Goal: Information Seeking & Learning: Learn about a topic

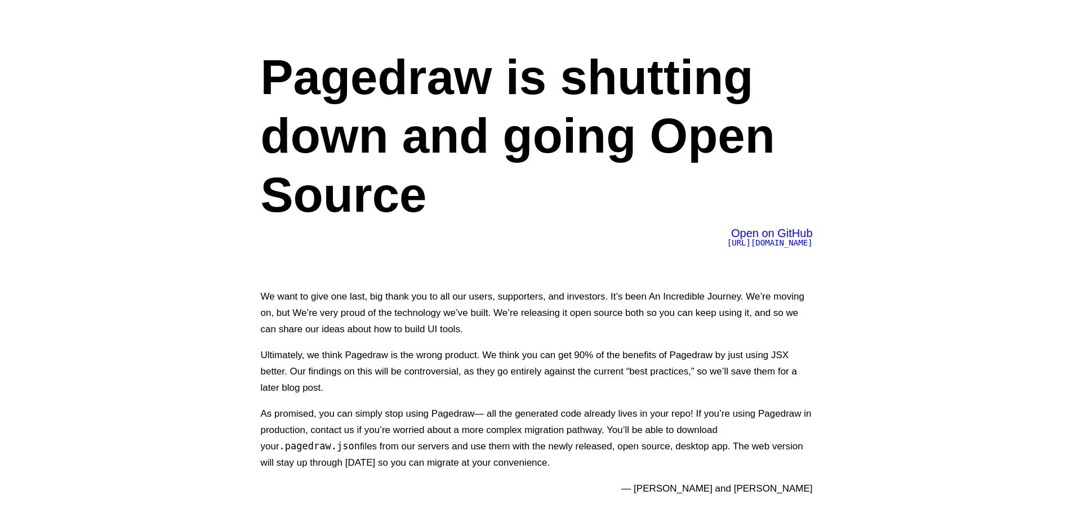
click at [763, 247] on span "https://github.com/Pagedraw/pagedraw" at bounding box center [770, 242] width 86 height 9
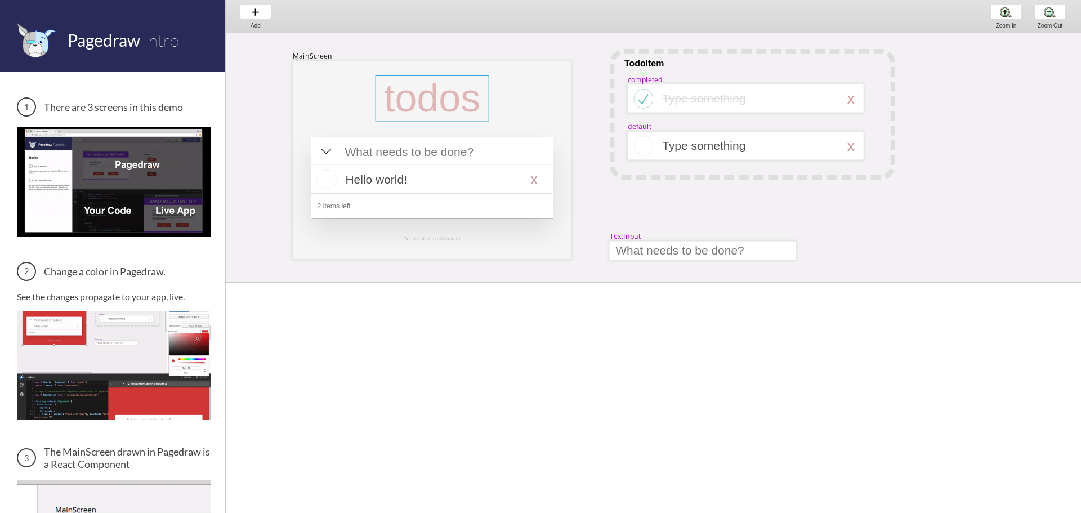
click at [447, 97] on div at bounding box center [433, 98] width 114 height 46
select select "3"
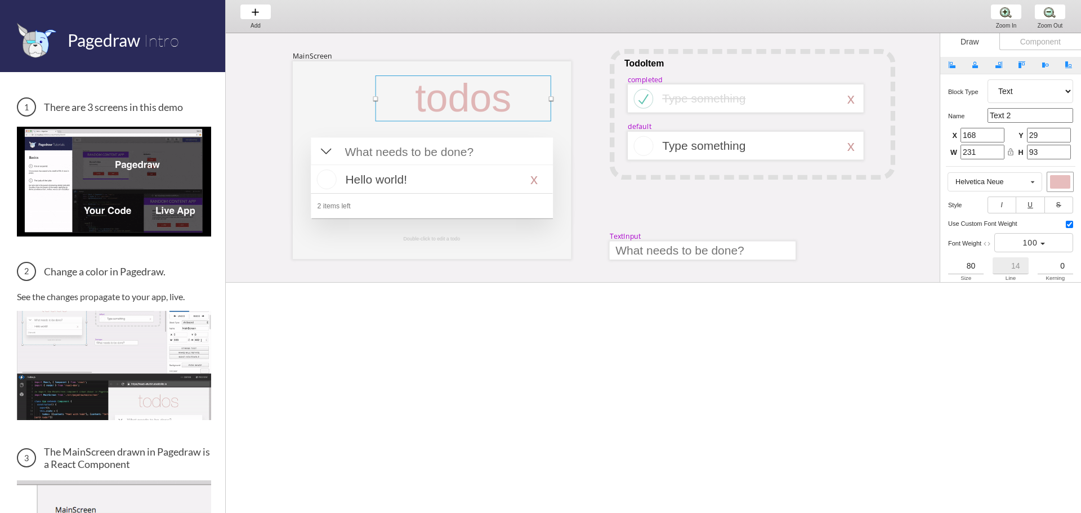
drag, startPoint x: 489, startPoint y: 99, endPoint x: 526, endPoint y: 109, distance: 38.4
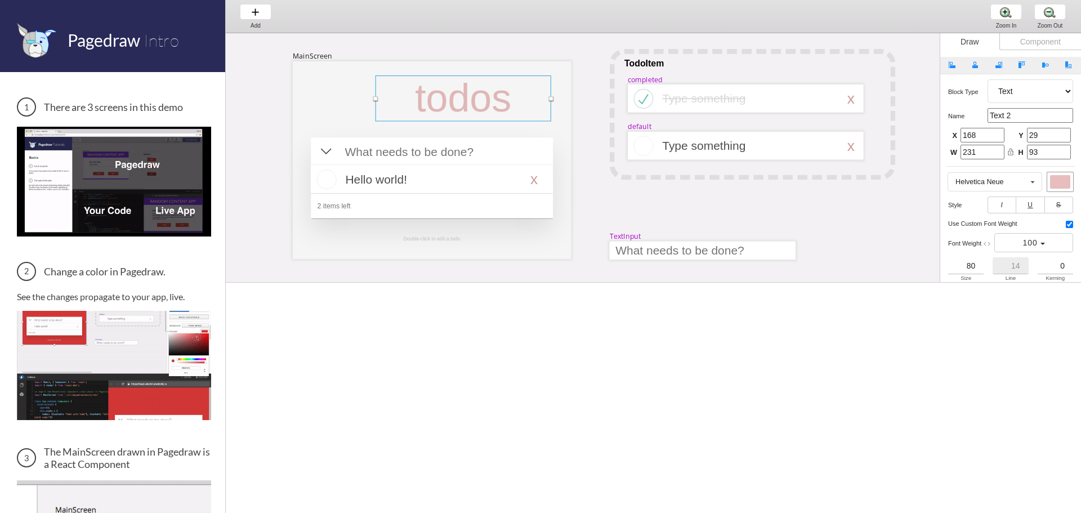
click at [539, 106] on div "MainScreen todos Hello world! x 2 items left TodoItem completed Type something …" at bounding box center [1033, 370] width 1615 height 675
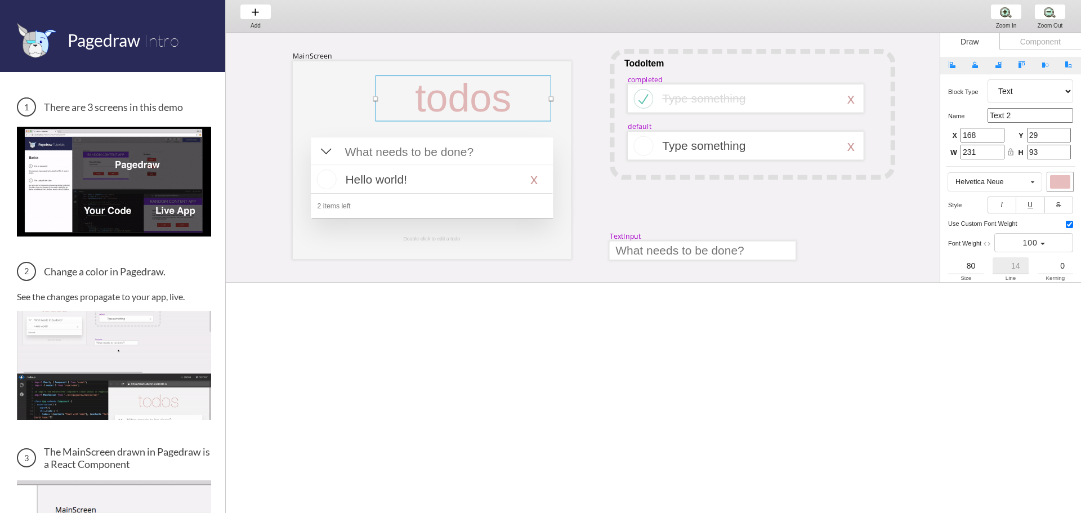
type input "334"
type input "92"
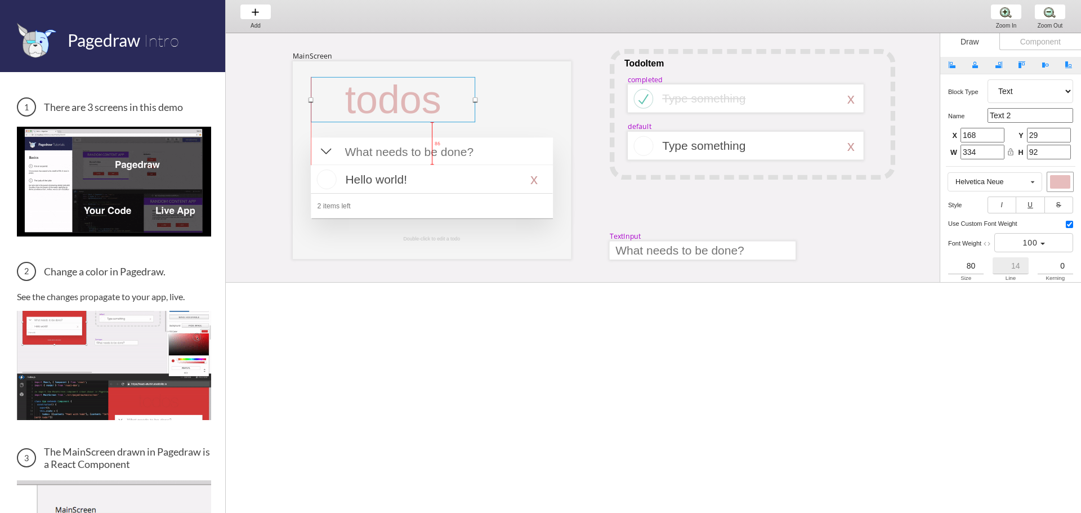
drag, startPoint x: 472, startPoint y: 108, endPoint x: 425, endPoint y: 109, distance: 47.9
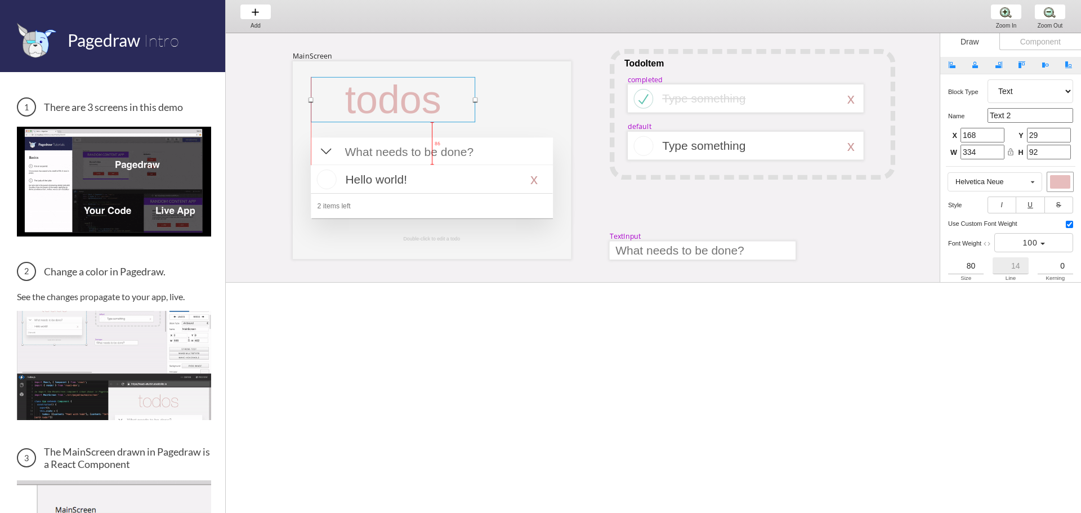
click at [425, 109] on div at bounding box center [393, 99] width 164 height 45
type input "37"
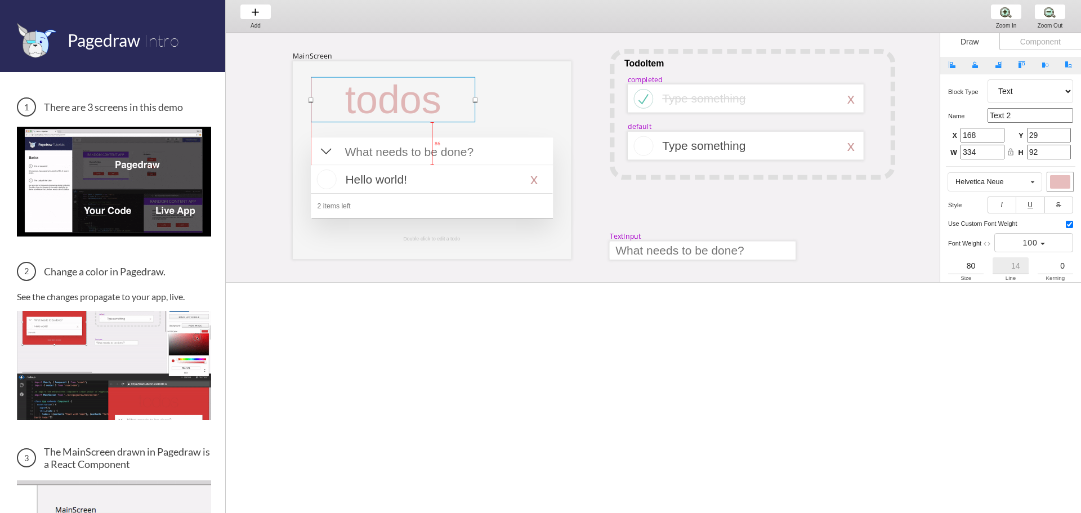
type input "32"
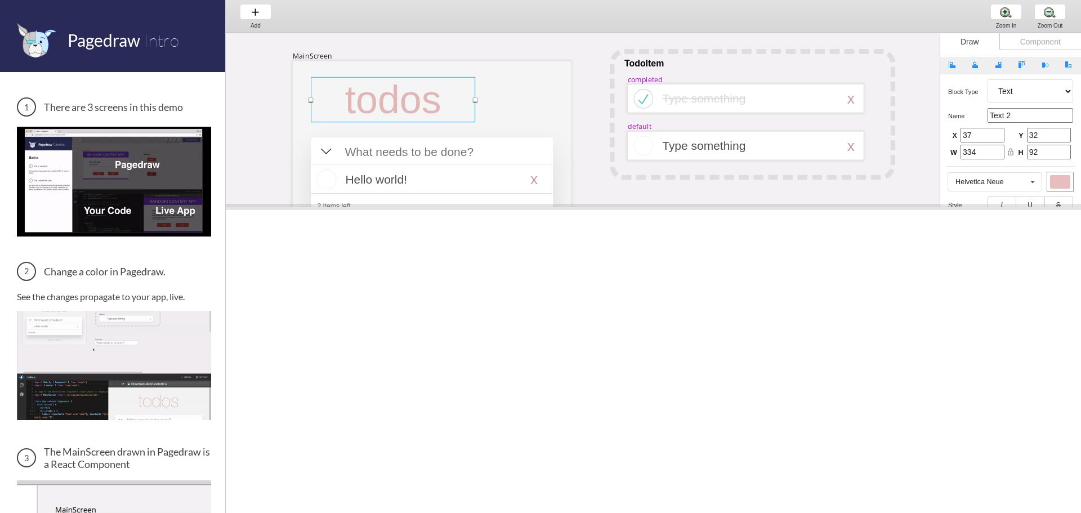
drag, startPoint x: 848, startPoint y: 283, endPoint x: 827, endPoint y: 208, distance: 78.3
click at [827, 208] on span at bounding box center [653, 207] width 855 height 6
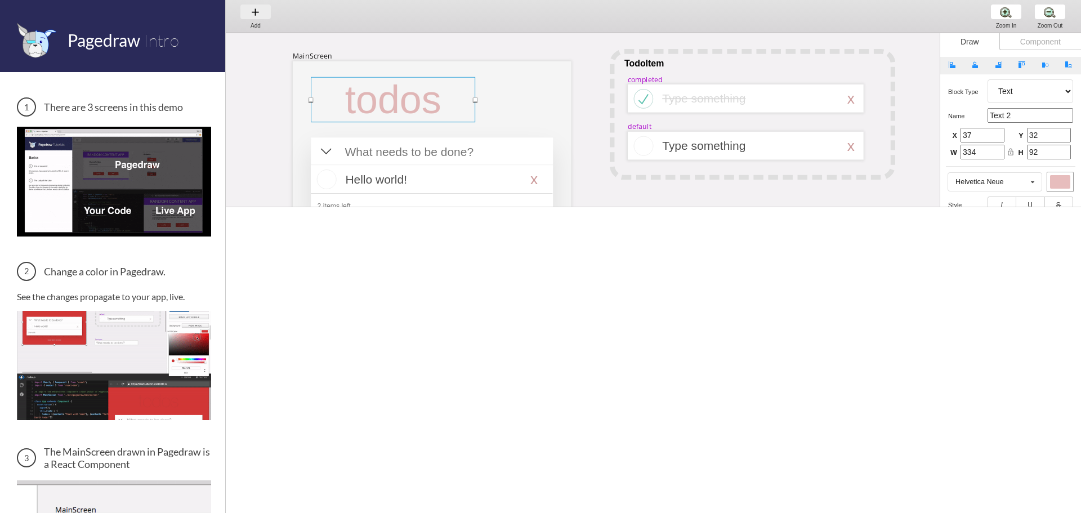
click at [258, 12] on div "Add Add Add" at bounding box center [255, 16] width 43 height 32
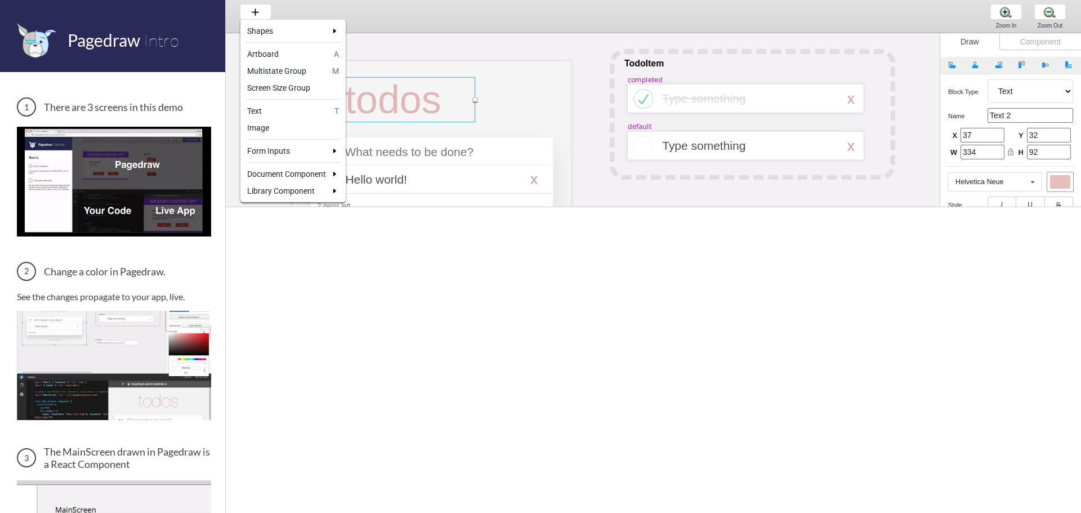
click at [474, 119] on div at bounding box center [540, 256] width 1081 height 513
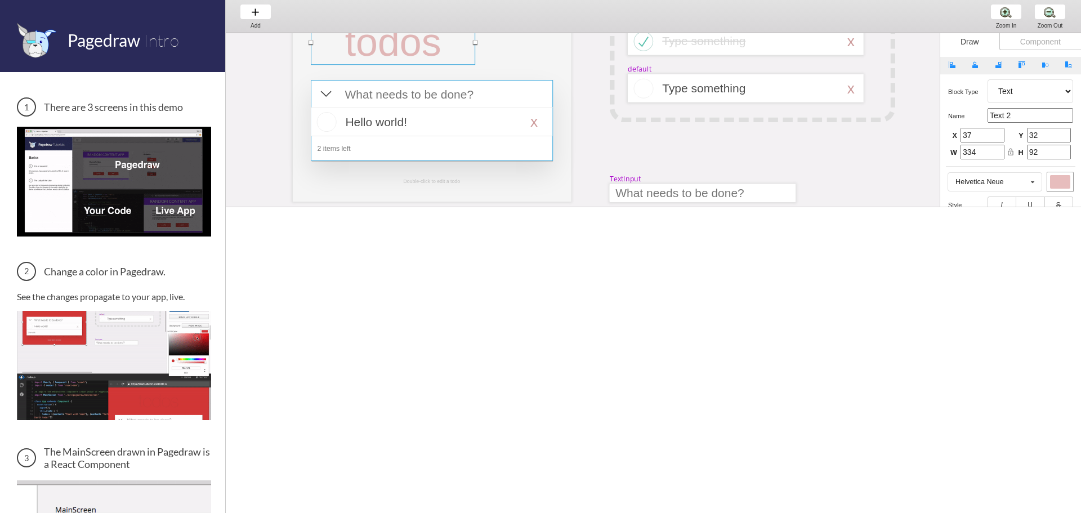
scroll to position [56, 0]
click at [338, 124] on div at bounding box center [432, 123] width 242 height 29
select select "16"
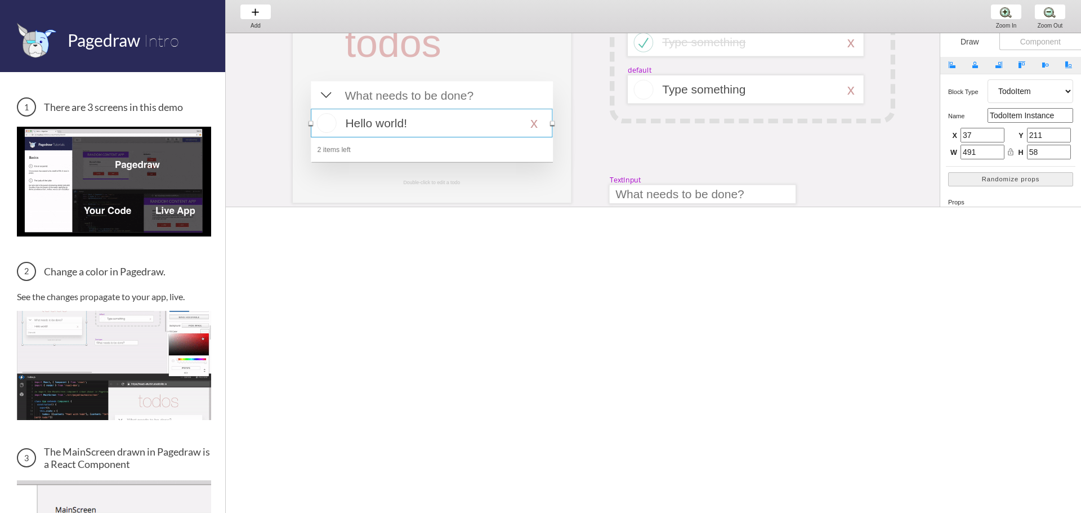
click at [331, 122] on div at bounding box center [432, 123] width 242 height 29
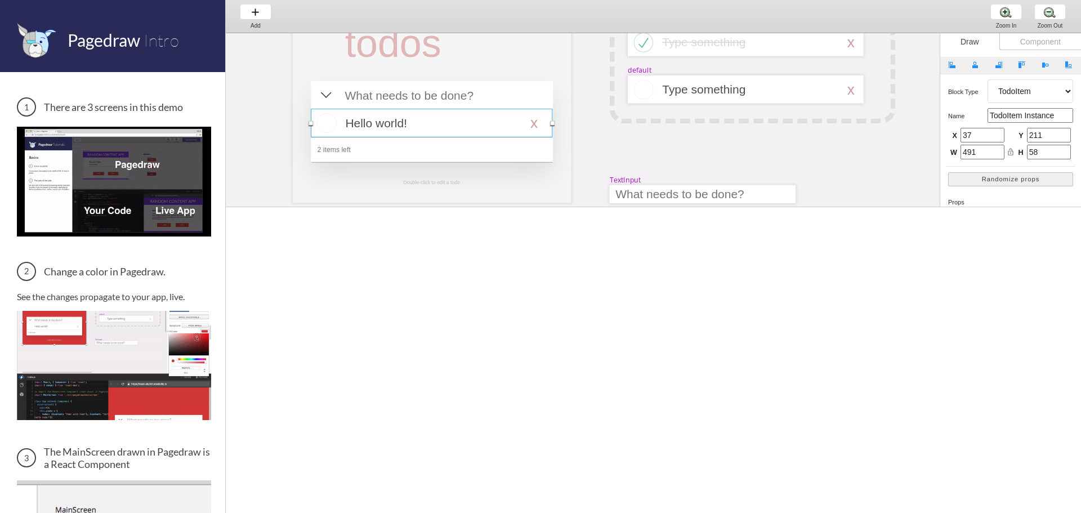
click at [331, 122] on div at bounding box center [432, 123] width 242 height 29
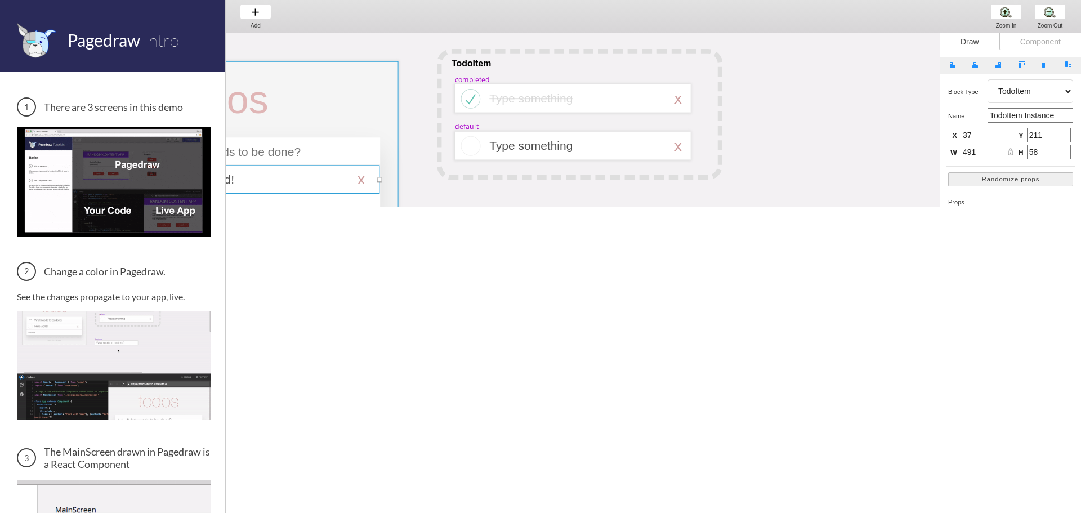
select select "1"
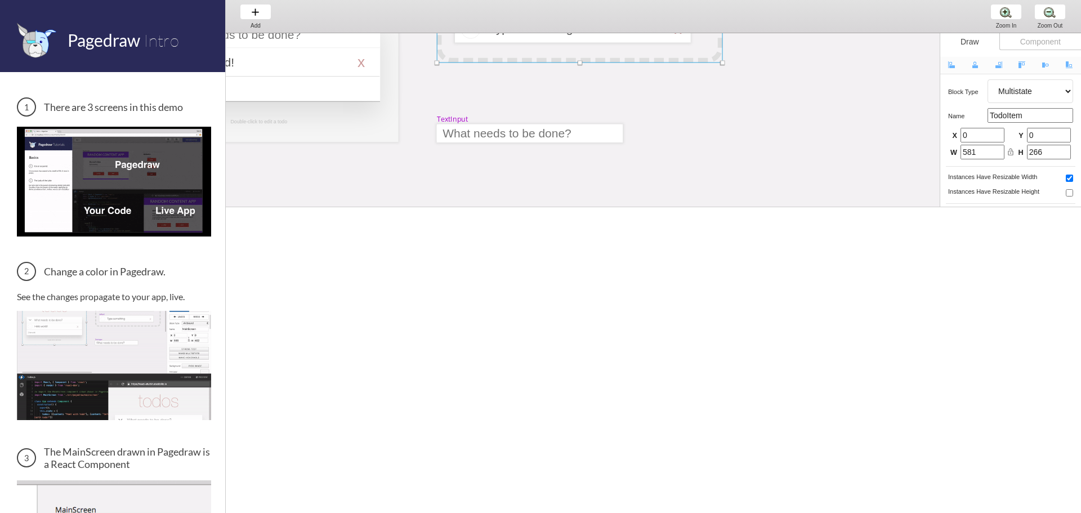
scroll to position [56, 173]
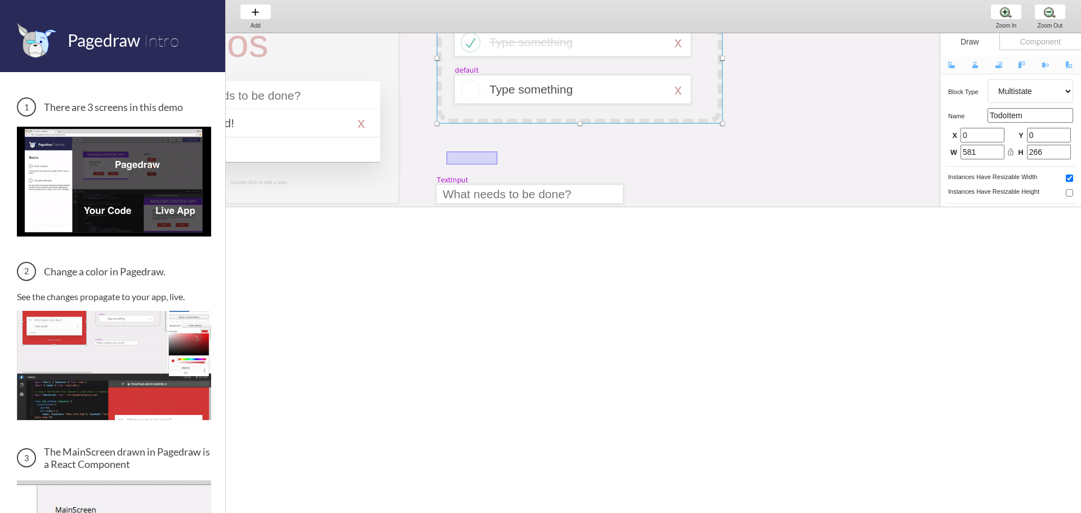
drag, startPoint x: 497, startPoint y: 164, endPoint x: 538, endPoint y: 145, distance: 44.8
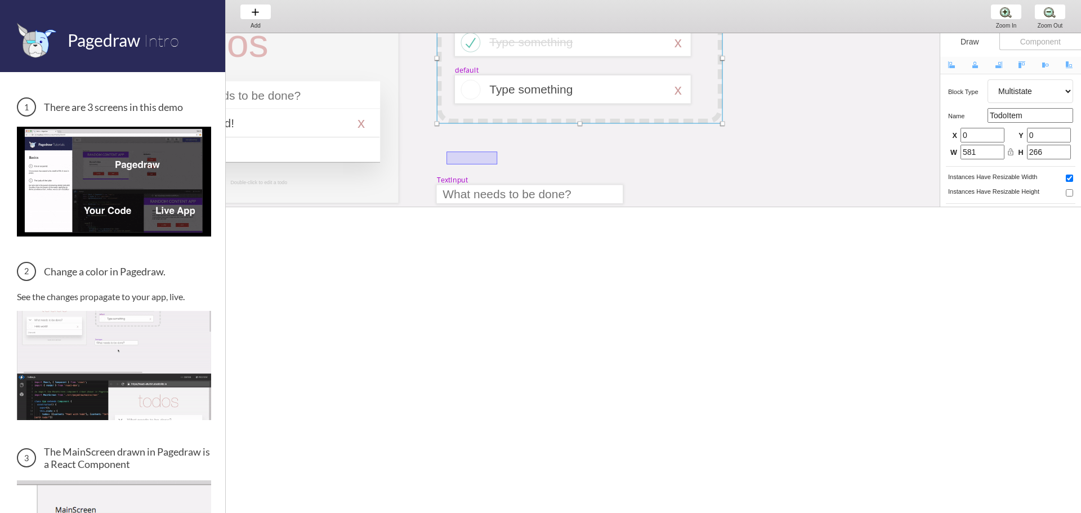
click at [515, 148] on div "MainScreen todos Hello world! x 2 items left TodoItem completed Type something …" at bounding box center [860, 314] width 1615 height 675
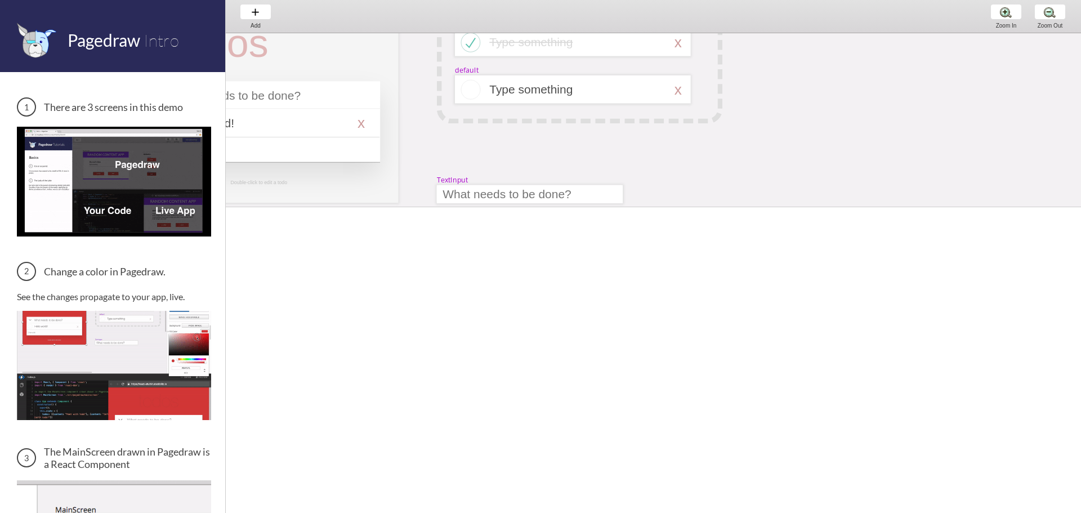
click at [538, 145] on div "MainScreen todos Hello world! x 2 items left TodoItem completed Type something …" at bounding box center [860, 314] width 1615 height 675
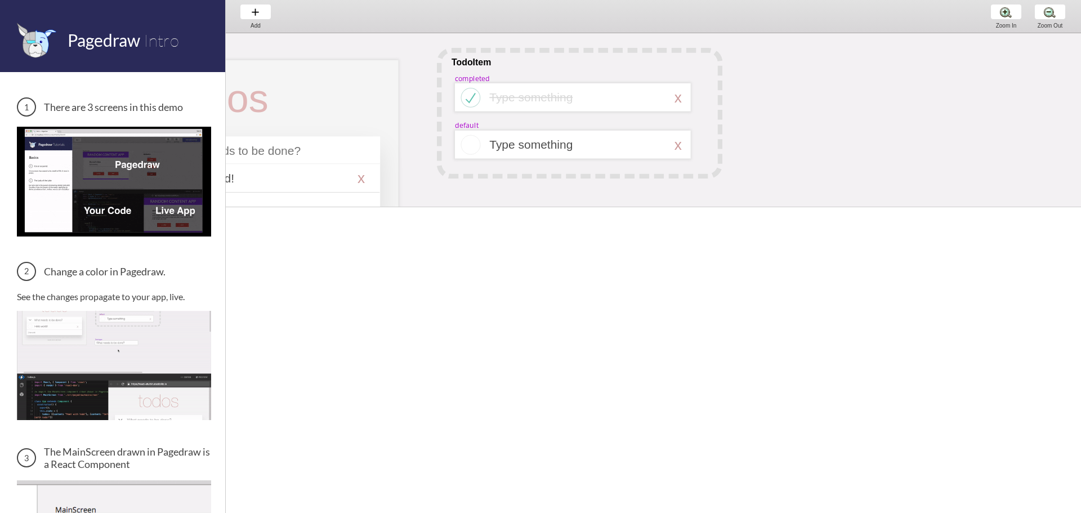
scroll to position [0, 173]
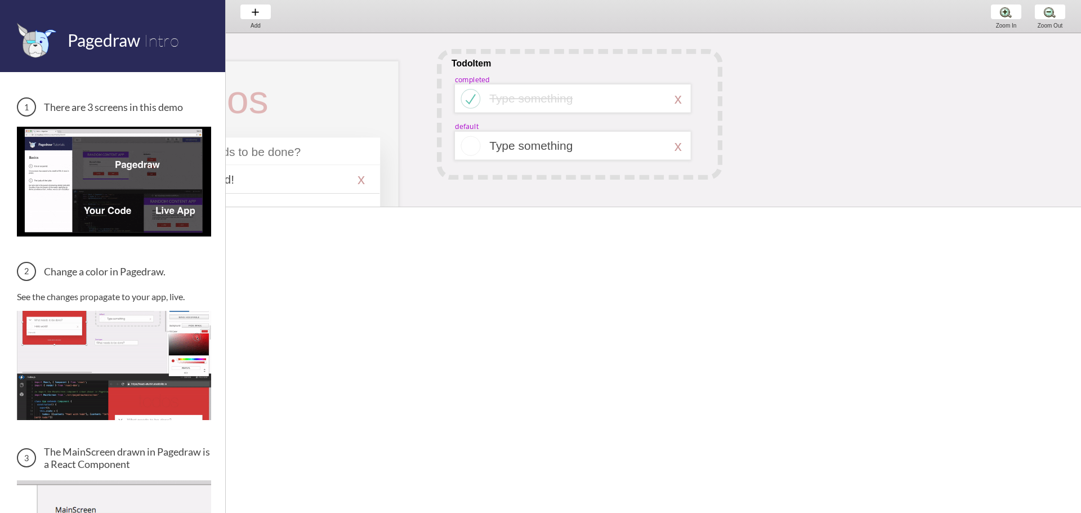
click at [140, 184] on img at bounding box center [114, 181] width 194 height 109
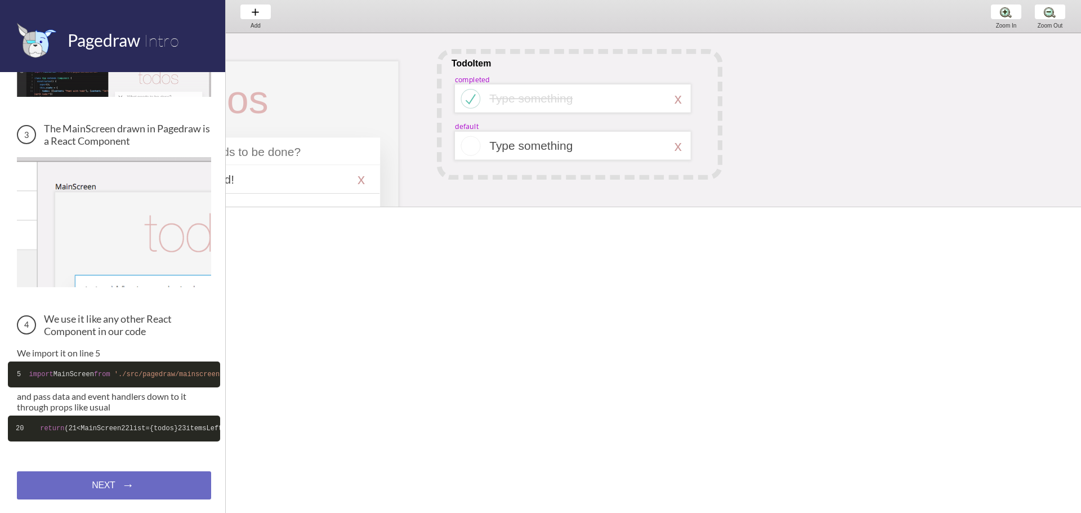
scroll to position [0, 0]
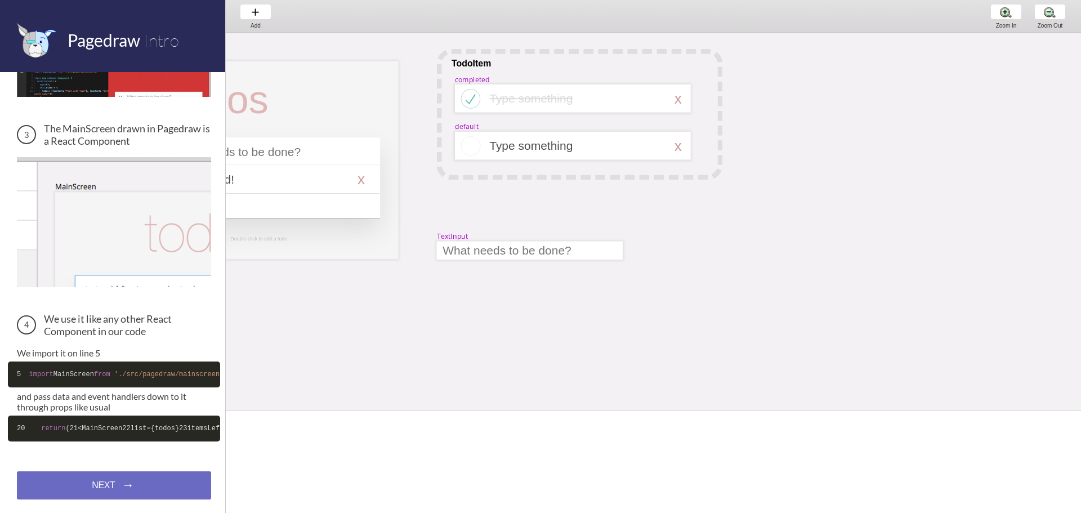
drag, startPoint x: 668, startPoint y: 208, endPoint x: 550, endPoint y: 369, distance: 199.8
click at [665, 412] on span at bounding box center [653, 410] width 855 height 6
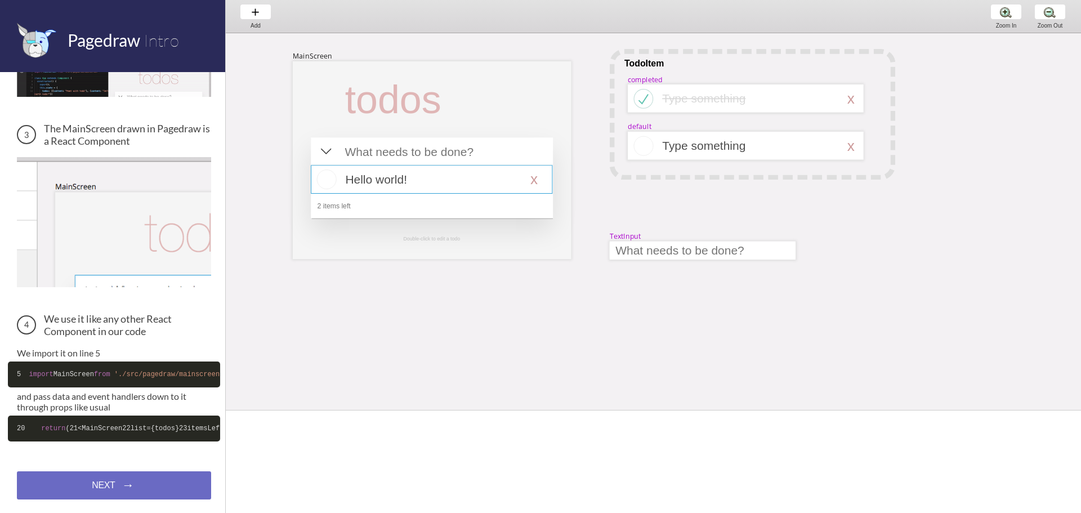
click at [434, 171] on div at bounding box center [432, 179] width 242 height 29
select select "16"
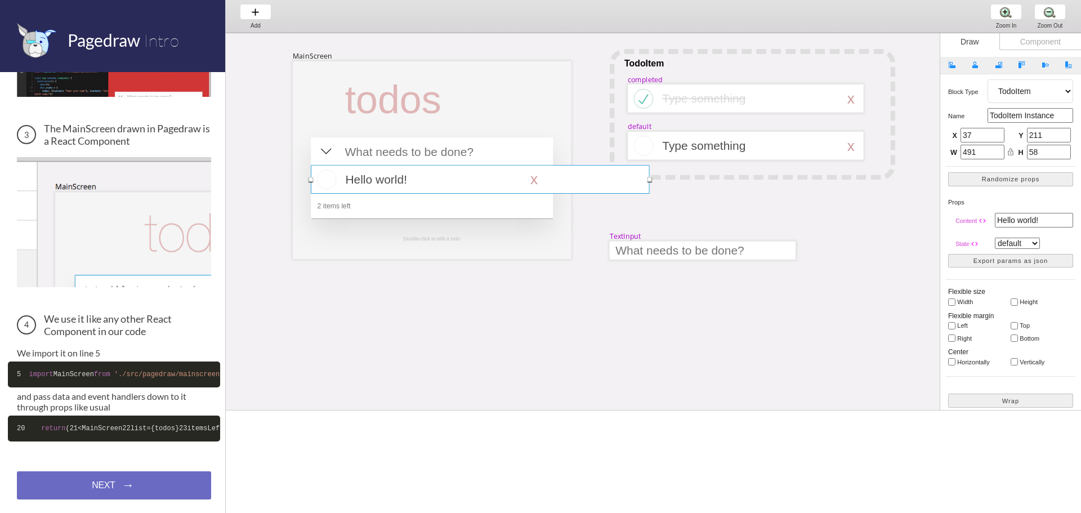
drag, startPoint x: 553, startPoint y: 181, endPoint x: 650, endPoint y: 184, distance: 96.9
click at [650, 184] on div "MainScreen todos Hello world! x 2 items left TodoItem completed Type something …" at bounding box center [1033, 370] width 1615 height 675
type input "0"
type input "688"
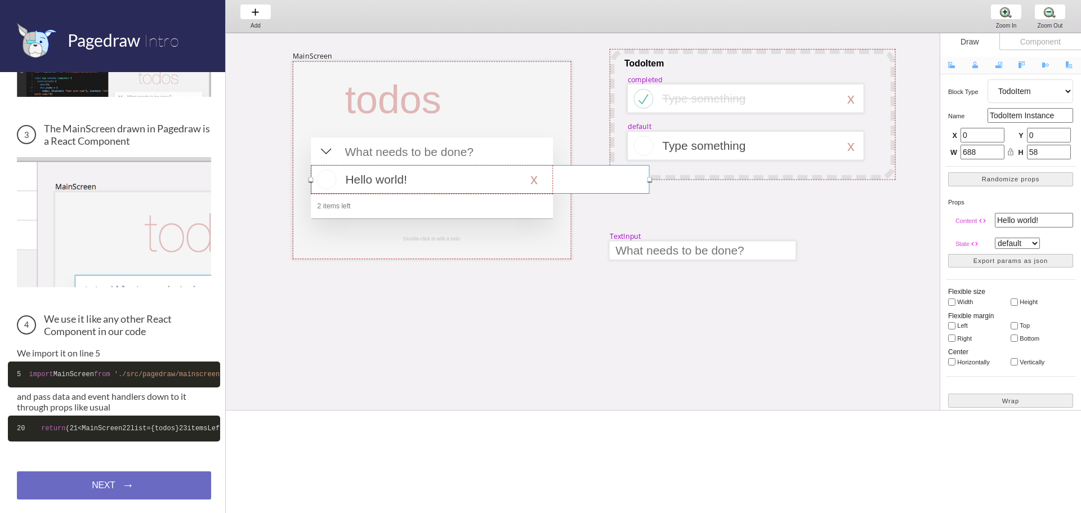
click at [618, 230] on div "MainScreen todos Hello world! x 2 items left TodoItem completed Type something …" at bounding box center [1033, 370] width 1615 height 675
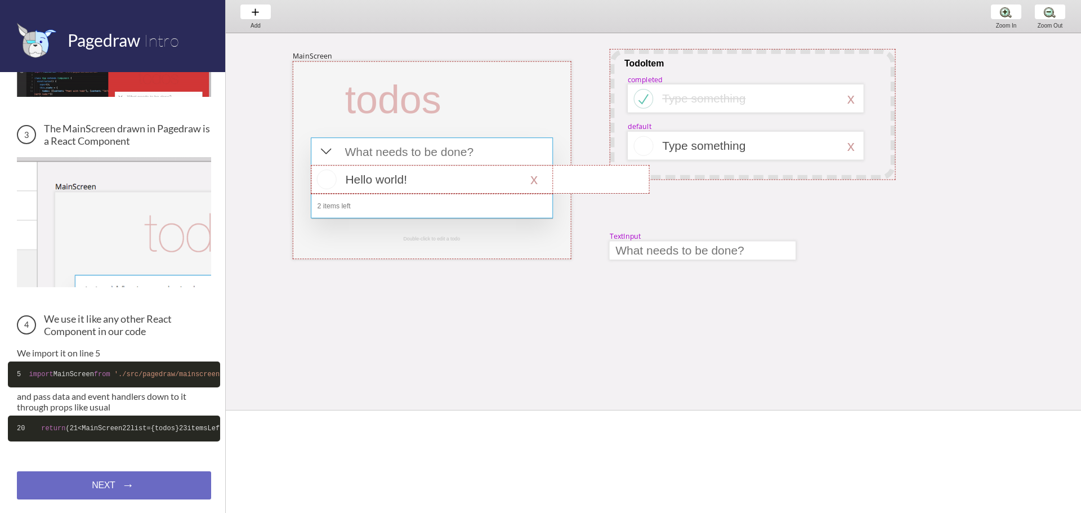
click at [538, 155] on div at bounding box center [432, 177] width 242 height 81
select select "4"
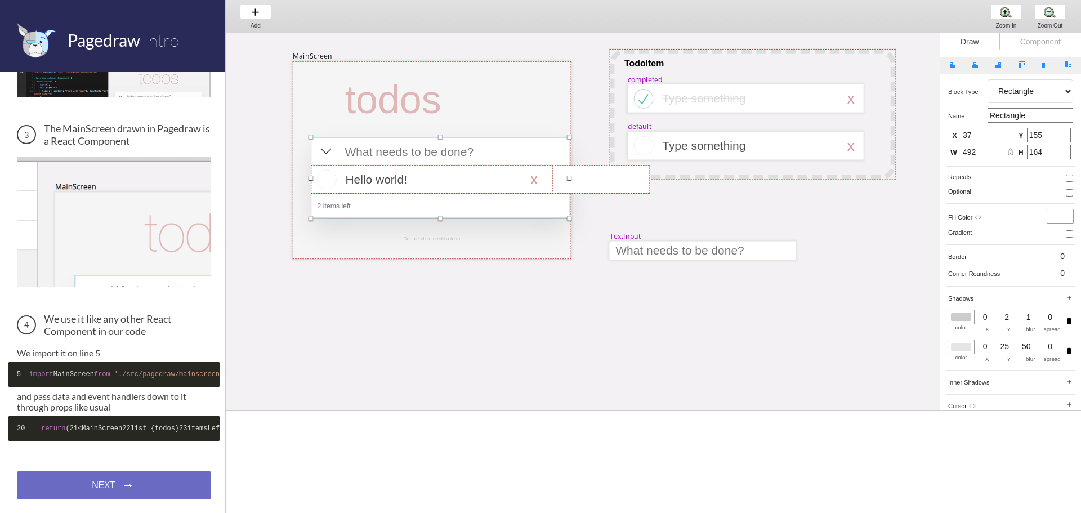
drag, startPoint x: 553, startPoint y: 139, endPoint x: 569, endPoint y: 139, distance: 16.3
click at [569, 139] on div at bounding box center [569, 137] width 5 height 5
type input "154"
type input "525"
type input "165"
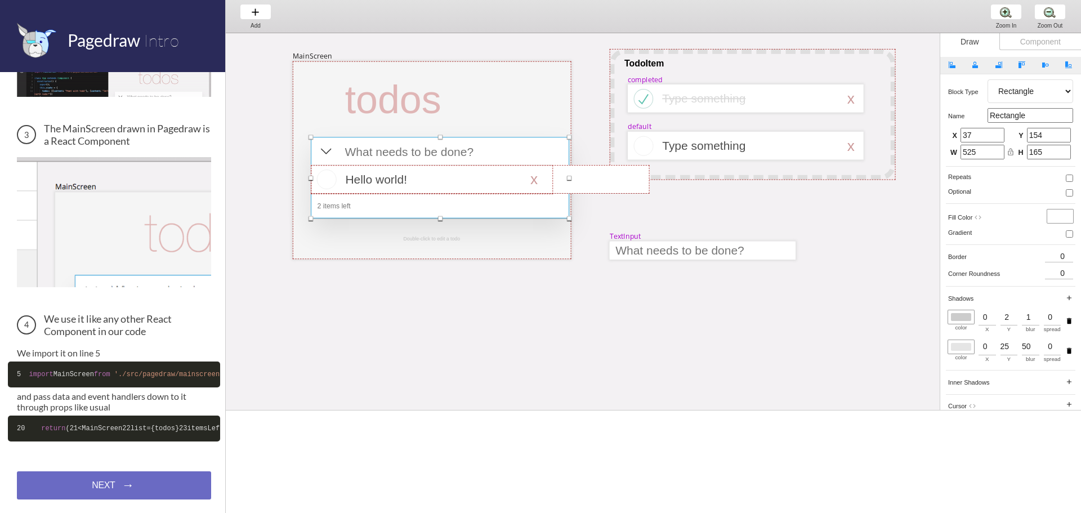
click at [615, 200] on div "MainScreen todos Hello world! x 2 items left TodoItem completed Type something …" at bounding box center [1033, 370] width 1615 height 675
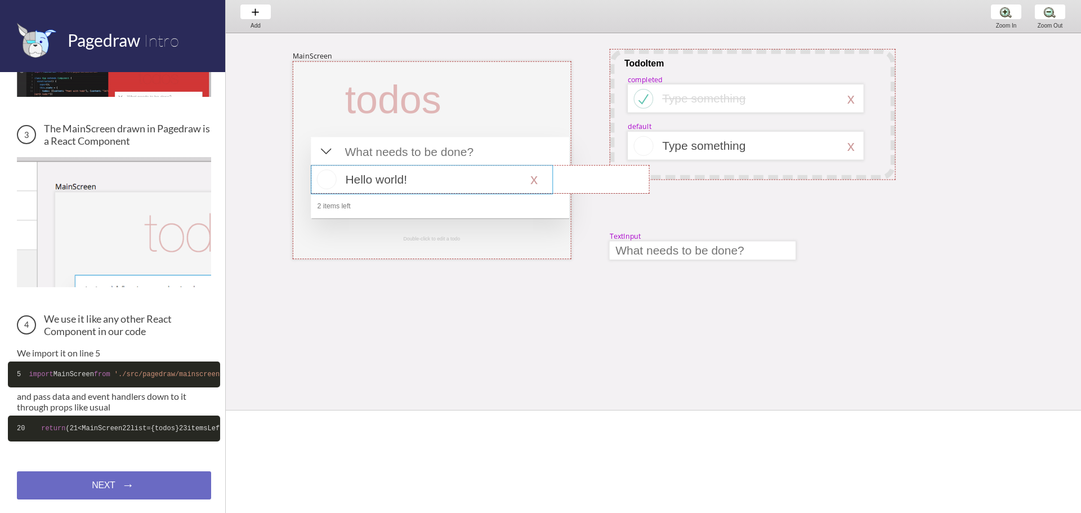
click at [454, 177] on div at bounding box center [432, 179] width 242 height 29
select select "4"
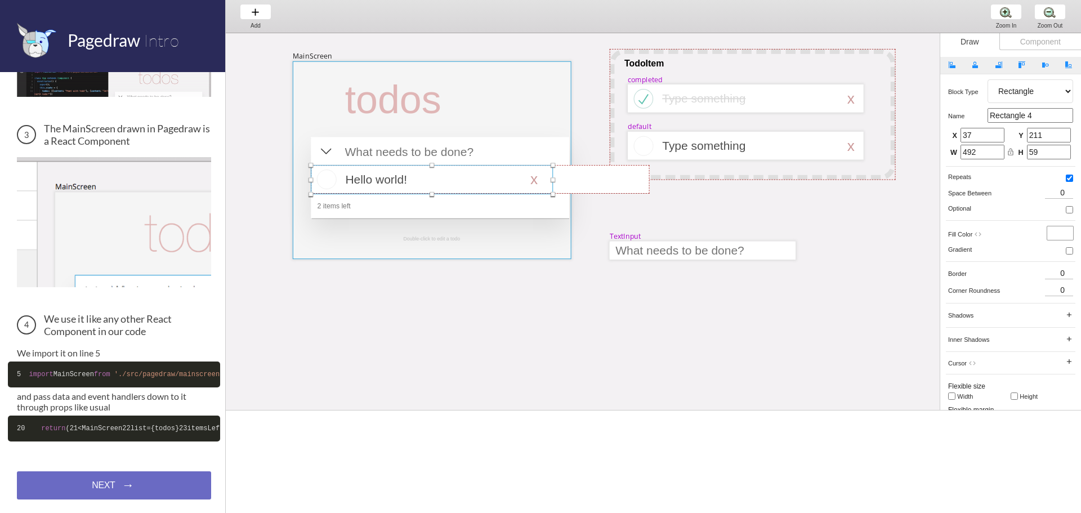
click at [421, 229] on div at bounding box center [432, 160] width 279 height 198
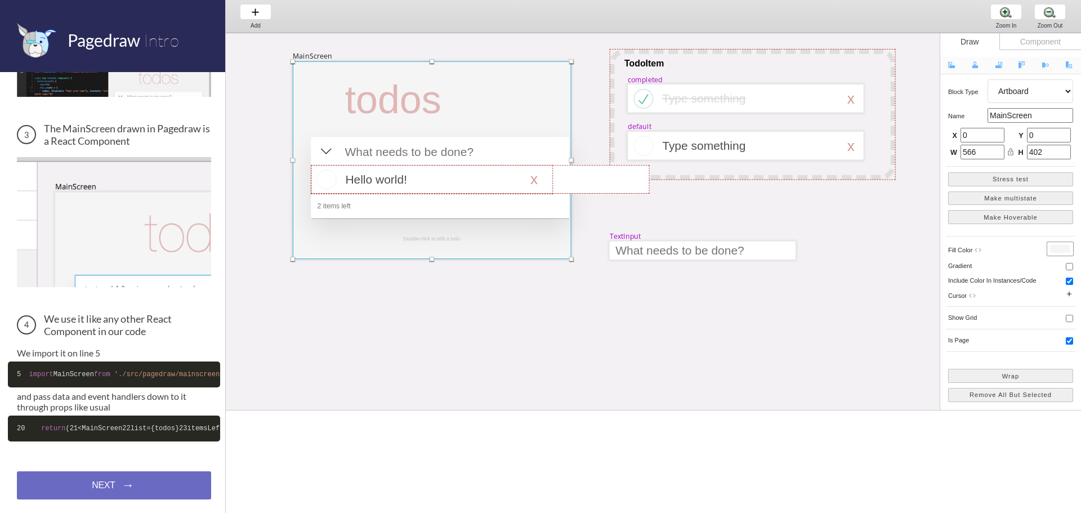
click at [436, 269] on div "MainScreen todos Hello world! x 2 items left TodoItem completed Type something …" at bounding box center [1033, 370] width 1615 height 675
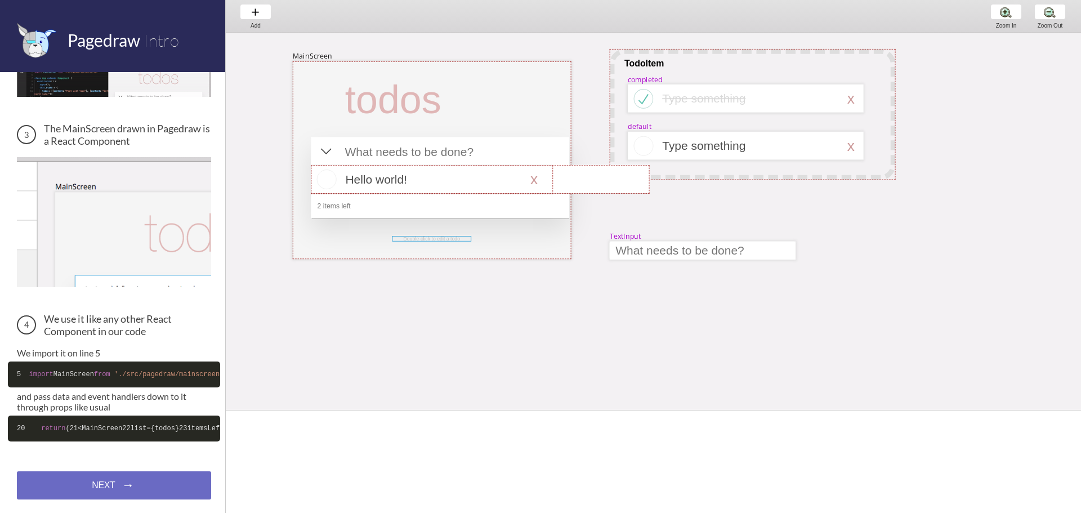
click at [447, 239] on div at bounding box center [431, 239] width 79 height 6
select select "3"
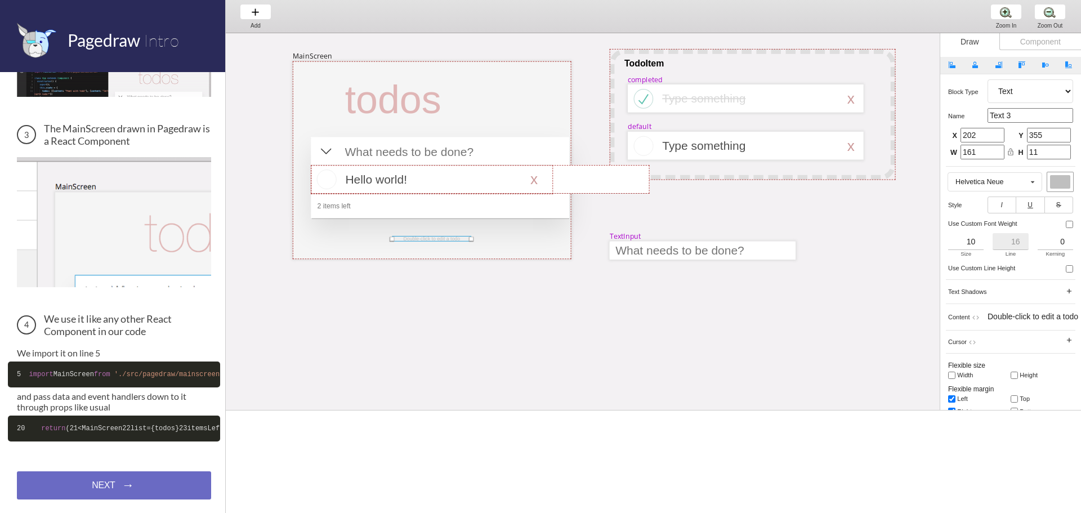
click at [448, 239] on div at bounding box center [431, 239] width 79 height 6
select select "3"
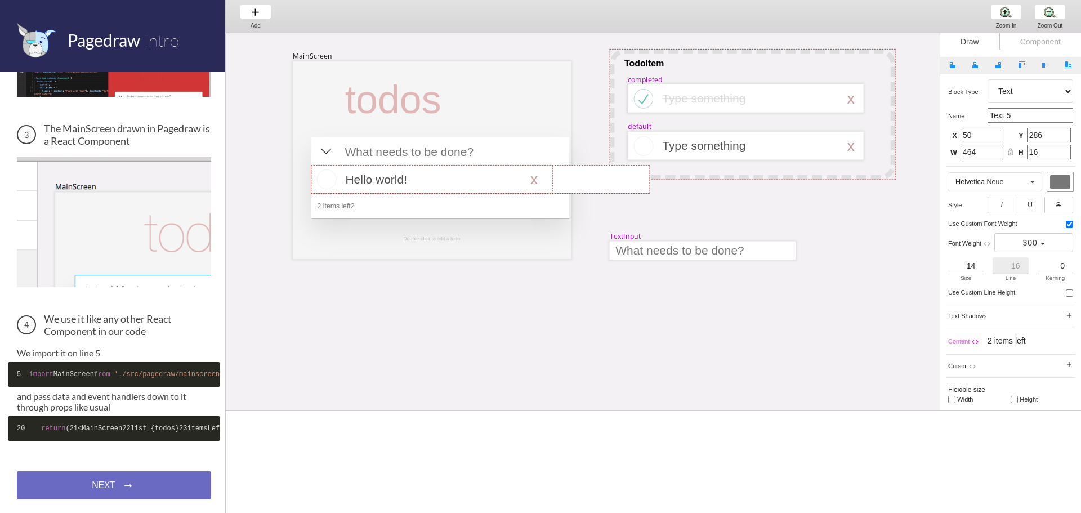
click at [416, 273] on div "MainScreen todos Hello world! x 2 items left2 TodoItem completed Type something…" at bounding box center [1033, 370] width 1615 height 675
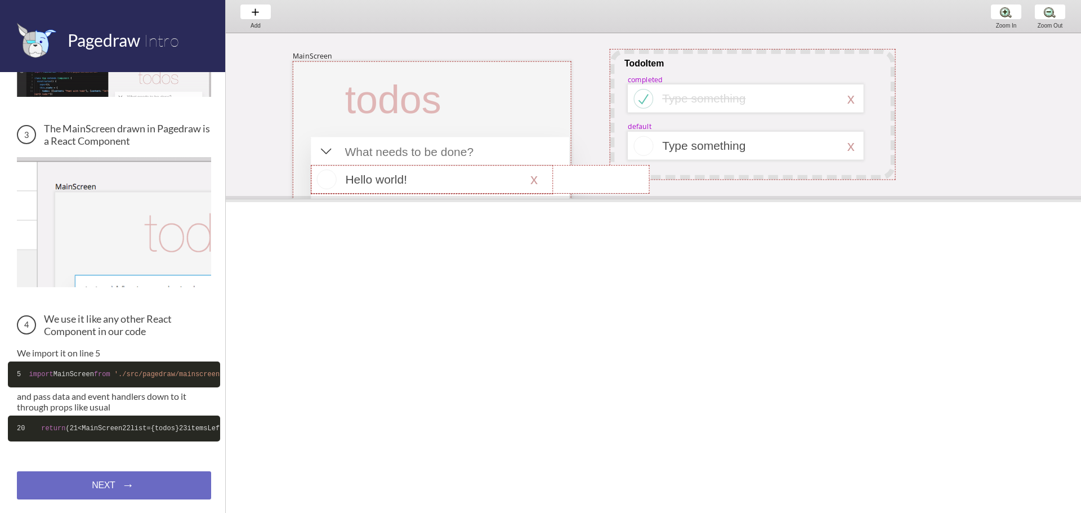
drag, startPoint x: 451, startPoint y: 413, endPoint x: 511, endPoint y: 201, distance: 220.1
click at [511, 201] on span at bounding box center [653, 199] width 855 height 6
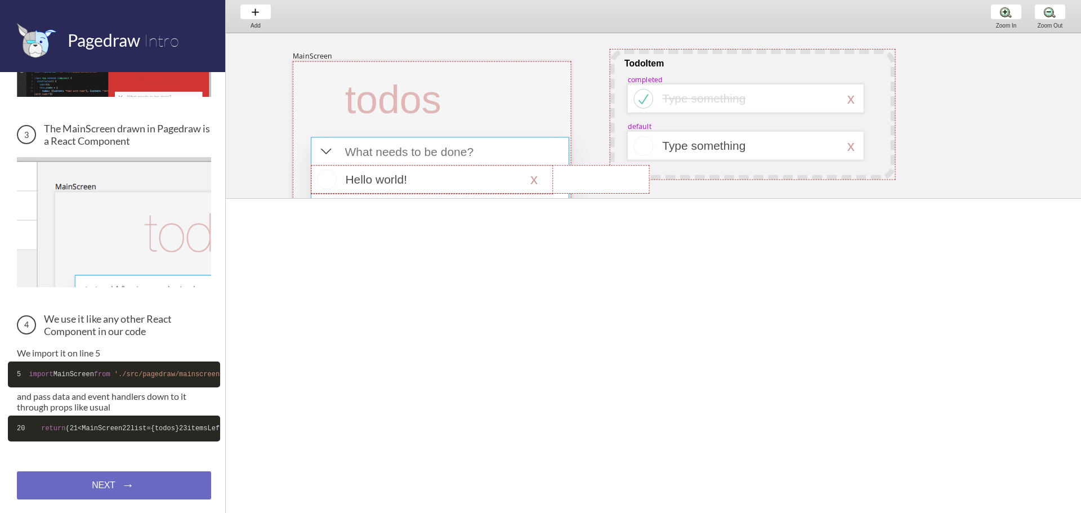
click at [446, 138] on div at bounding box center [440, 177] width 258 height 81
select select "4"
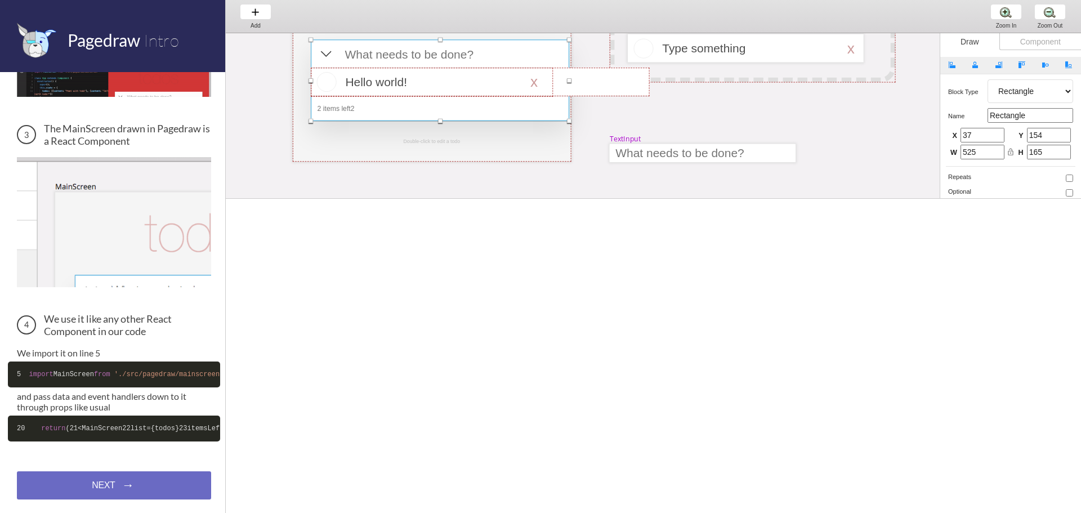
scroll to position [113, 0]
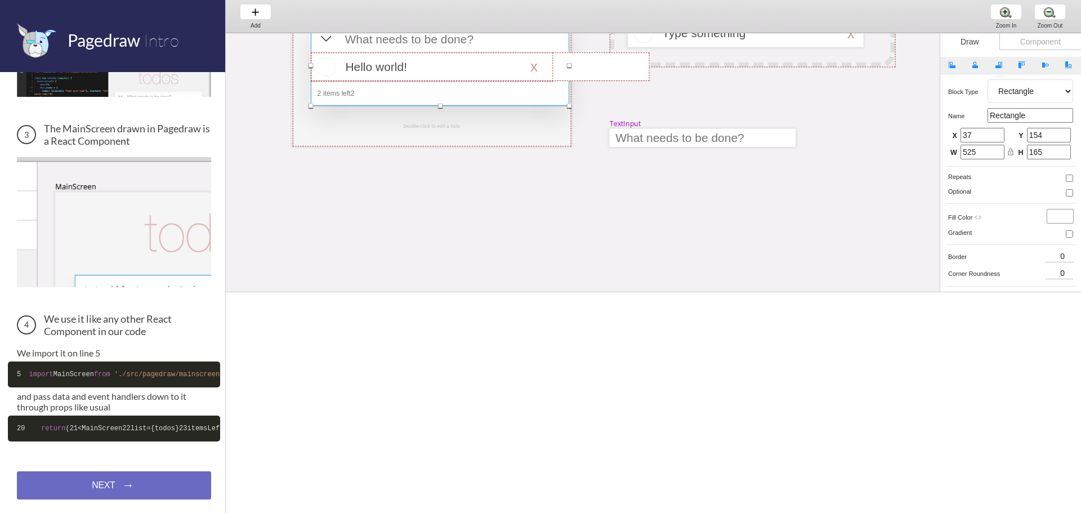
drag, startPoint x: 525, startPoint y: 198, endPoint x: 535, endPoint y: 337, distance: 139.4
click at [528, 295] on span at bounding box center [653, 292] width 855 height 6
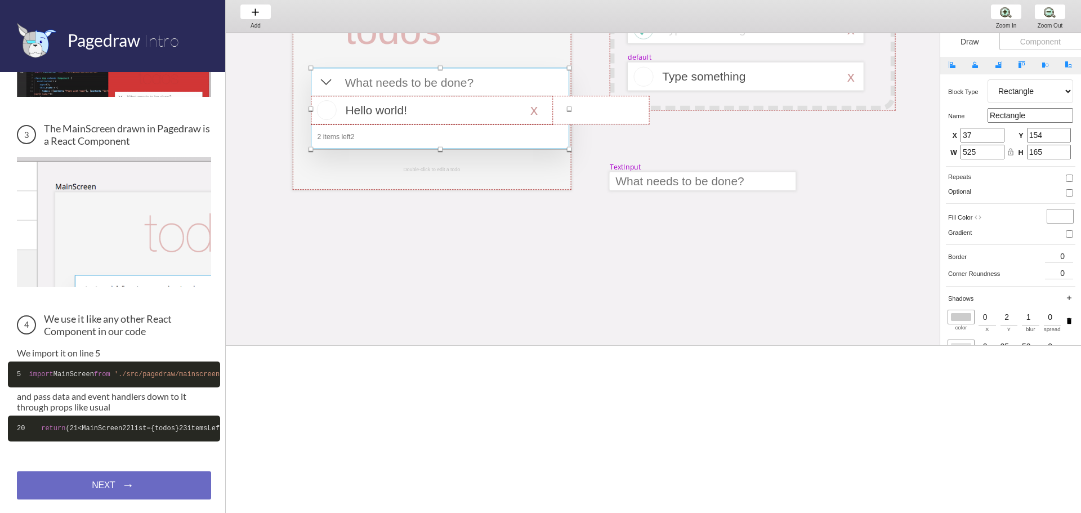
scroll to position [0, 0]
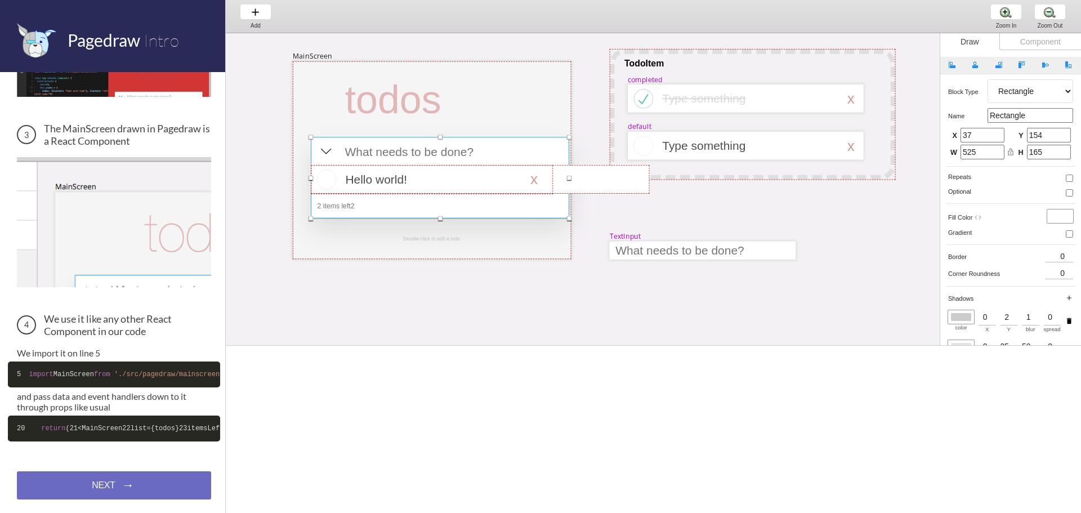
click at [590, 220] on div "MainScreen todos Hello world! x 2 items left2 TodoItem completed Type something…" at bounding box center [1033, 370] width 1615 height 675
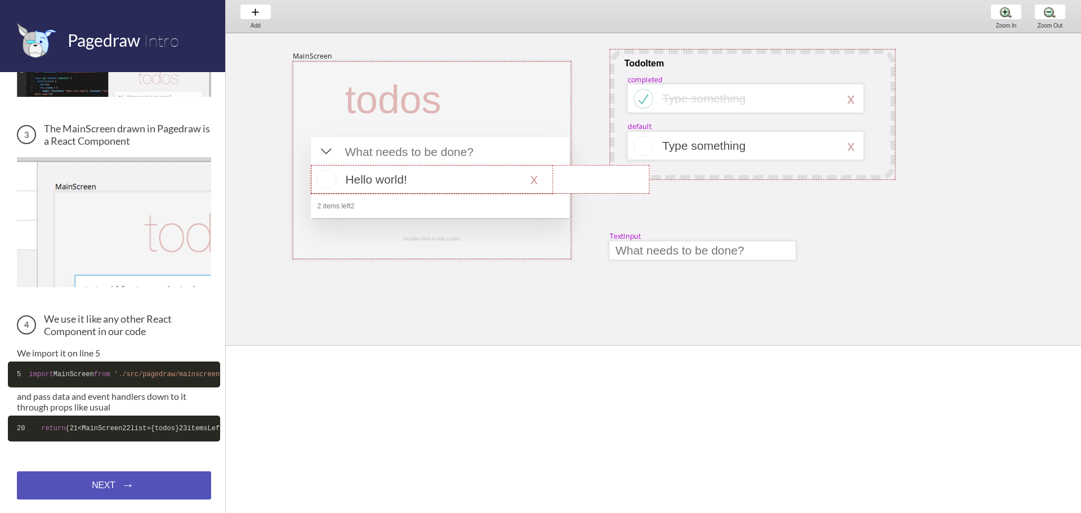
click at [158, 480] on div "NEXT → NEXT → NEXT →" at bounding box center [114, 485] width 194 height 28
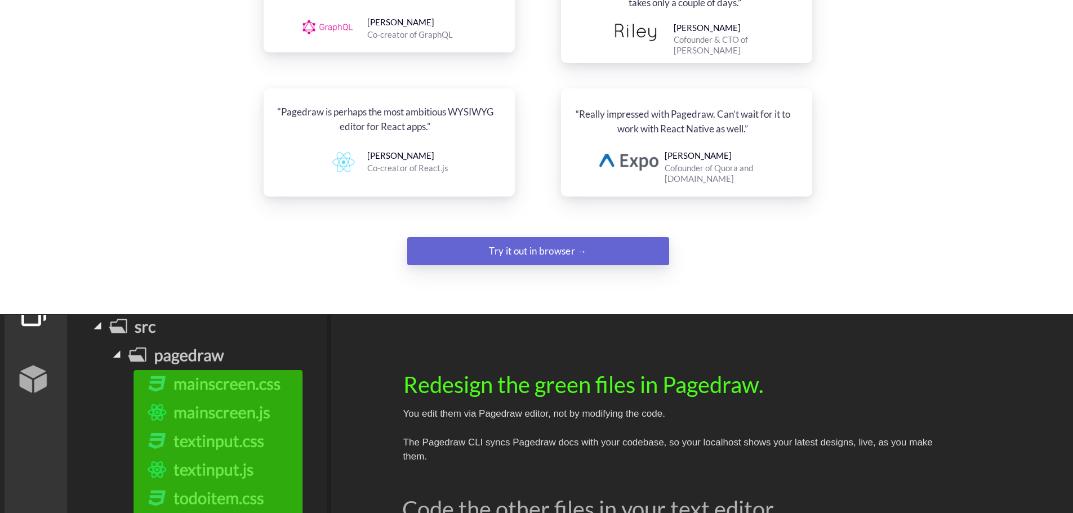
scroll to position [1408, 0]
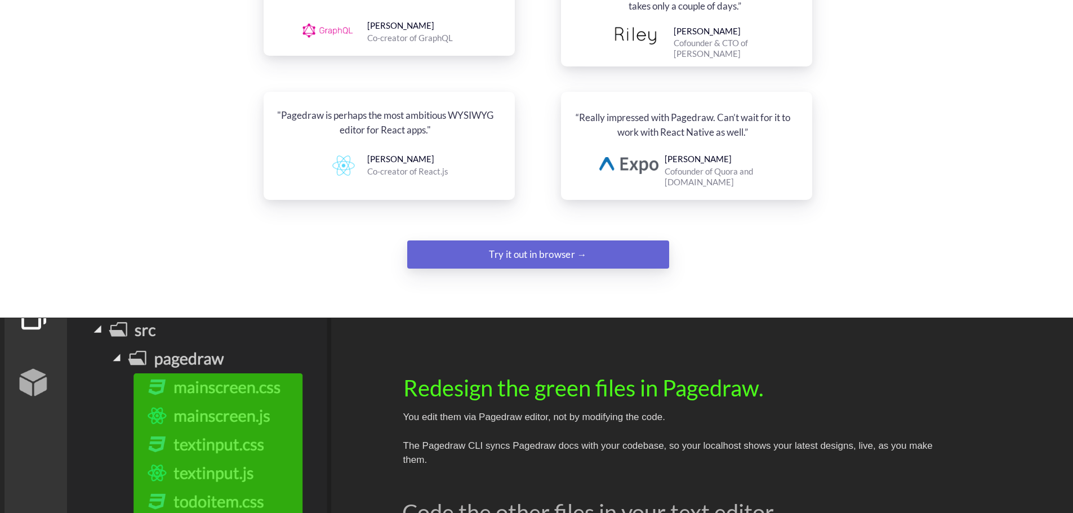
click at [561, 243] on div "Try it out in browser →" at bounding box center [538, 254] width 178 height 23
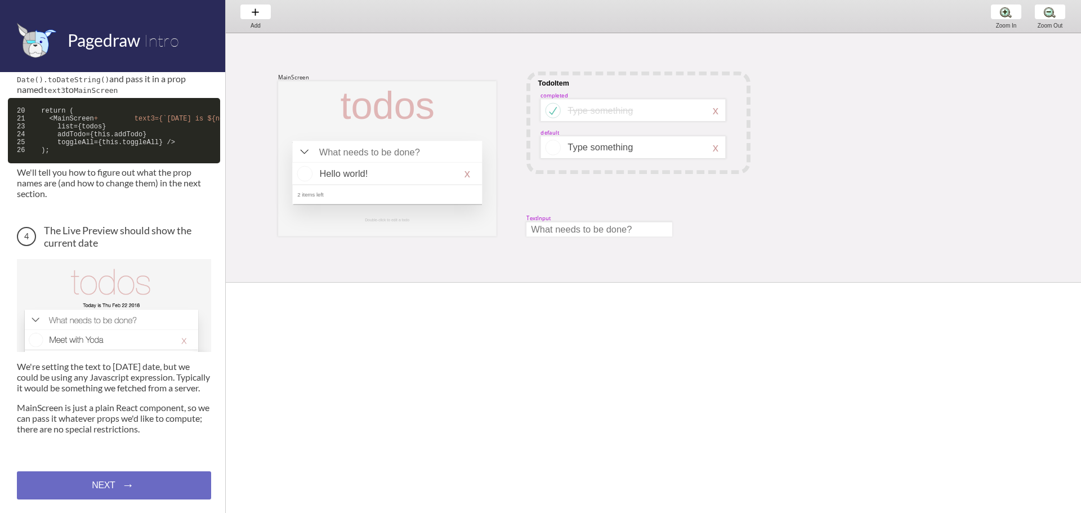
scroll to position [574, 0]
click at [151, 483] on div "NEXT → NEXT → NEXT →" at bounding box center [114, 485] width 194 height 28
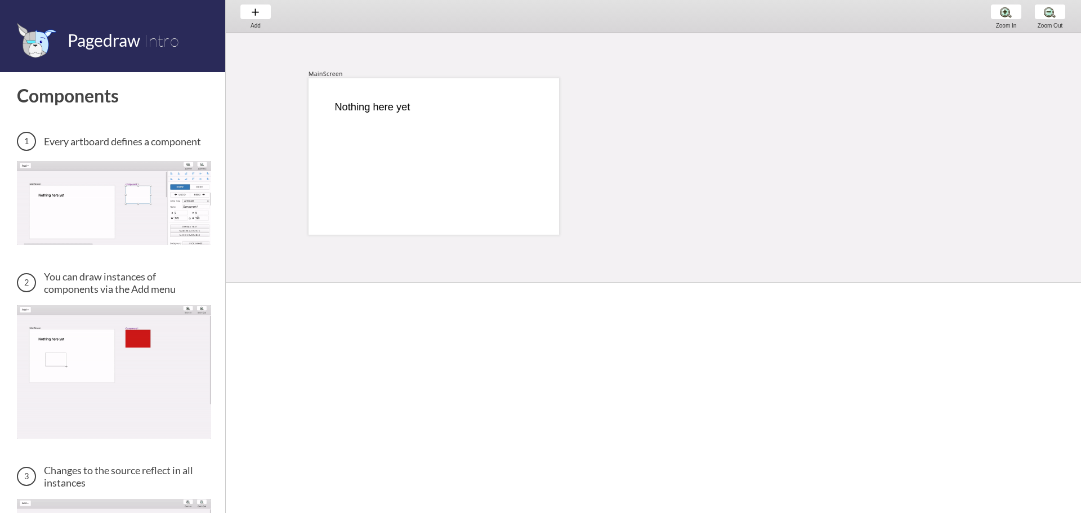
scroll to position [2, 0]
select select "3"
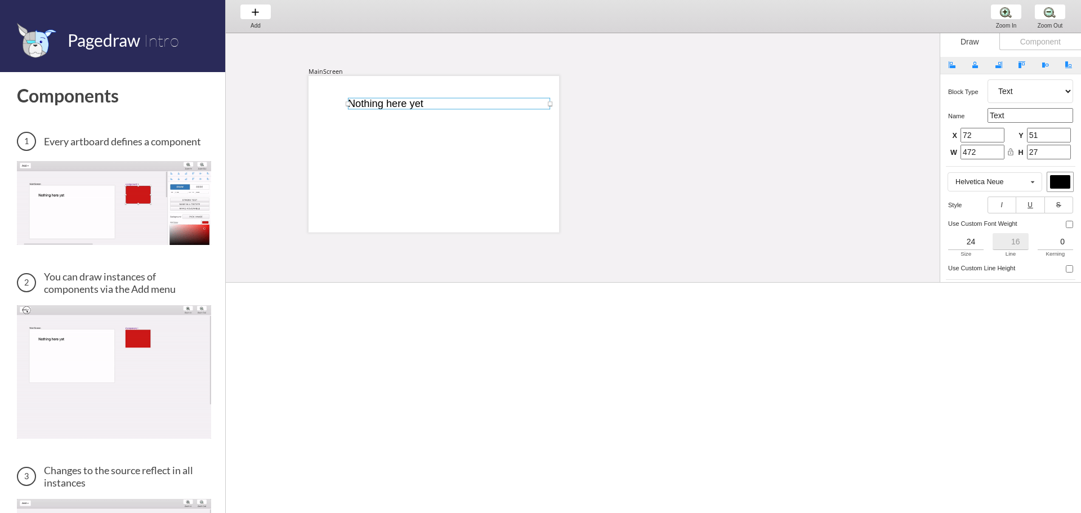
drag, startPoint x: 392, startPoint y: 108, endPoint x: 405, endPoint y: 107, distance: 13.5
click at [405, 107] on div at bounding box center [449, 104] width 202 height 12
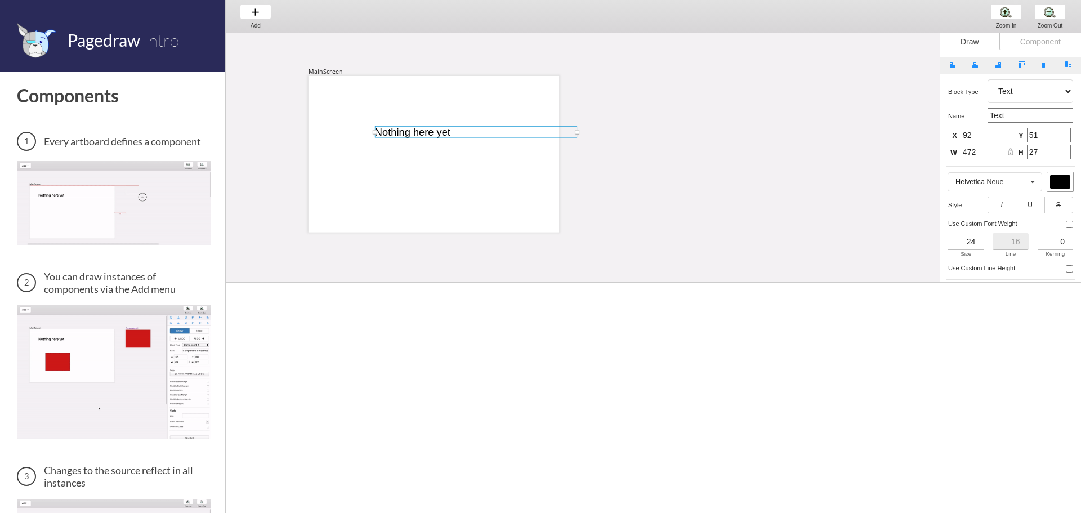
drag, startPoint x: 411, startPoint y: 104, endPoint x: 440, endPoint y: 135, distance: 42.6
click at [440, 135] on div at bounding box center [476, 132] width 202 height 12
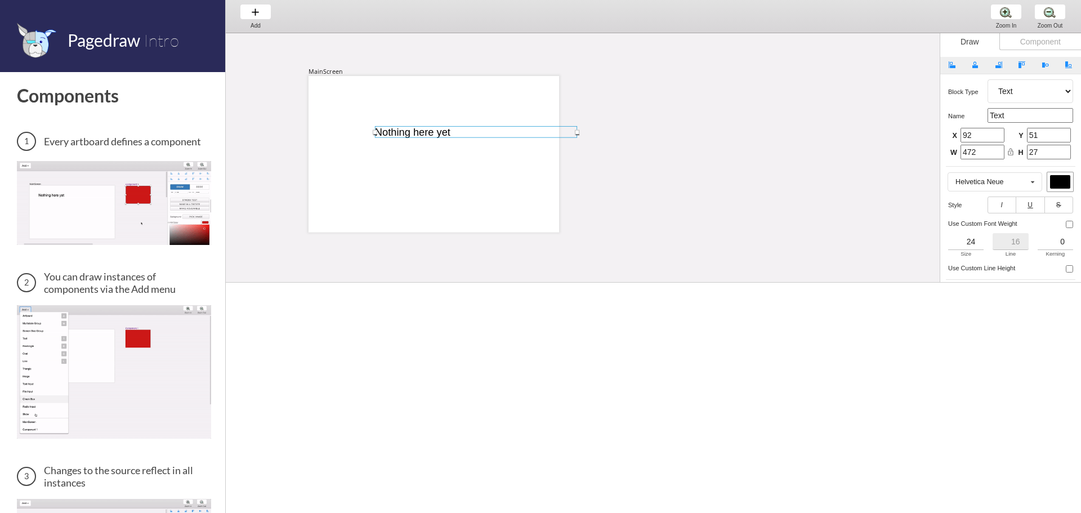
type input "0"
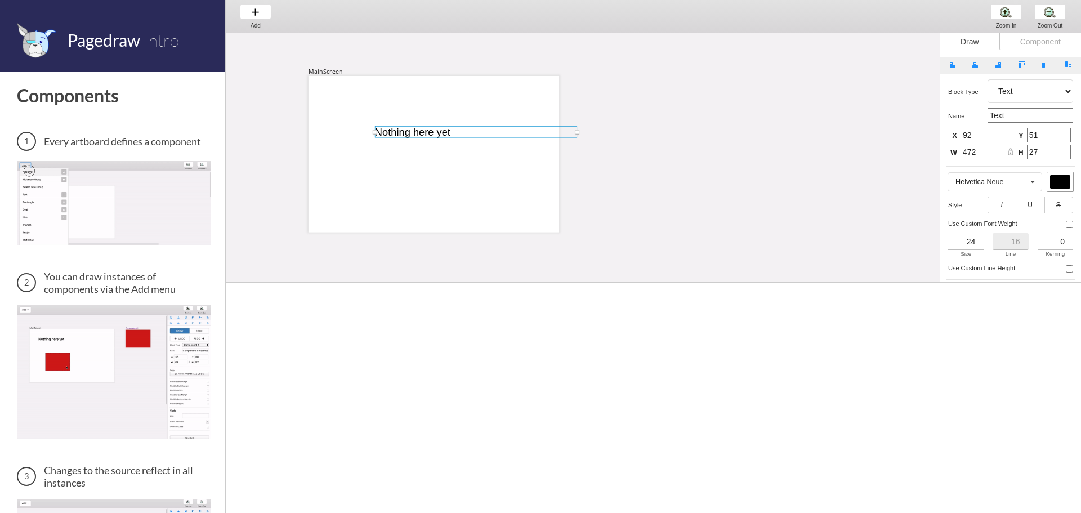
type input "0"
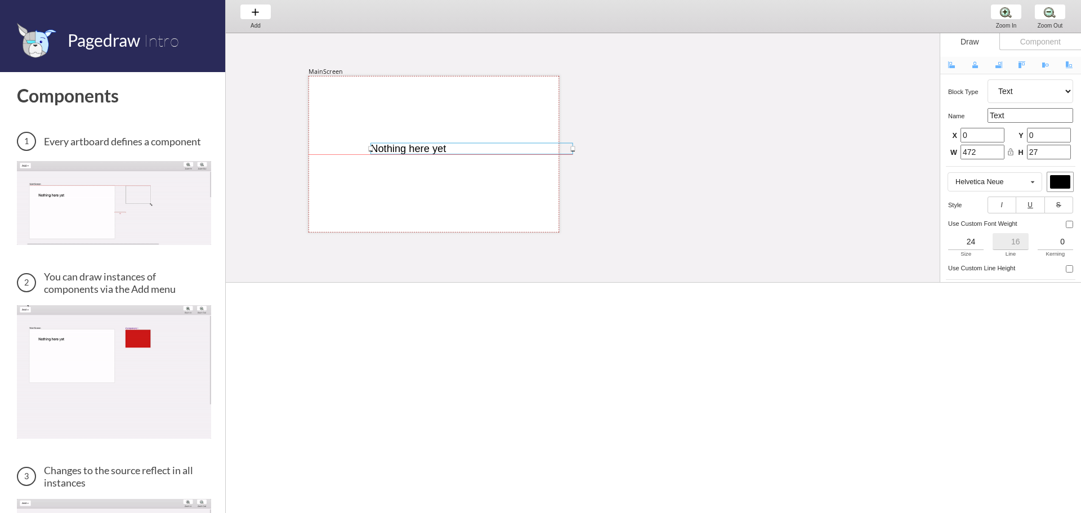
drag, startPoint x: 440, startPoint y: 135, endPoint x: 417, endPoint y: 166, distance: 38.2
click at [417, 154] on div at bounding box center [471, 148] width 202 height 12
type input "107"
type input "194"
drag, startPoint x: 417, startPoint y: 166, endPoint x: 459, endPoint y: 164, distance: 41.7
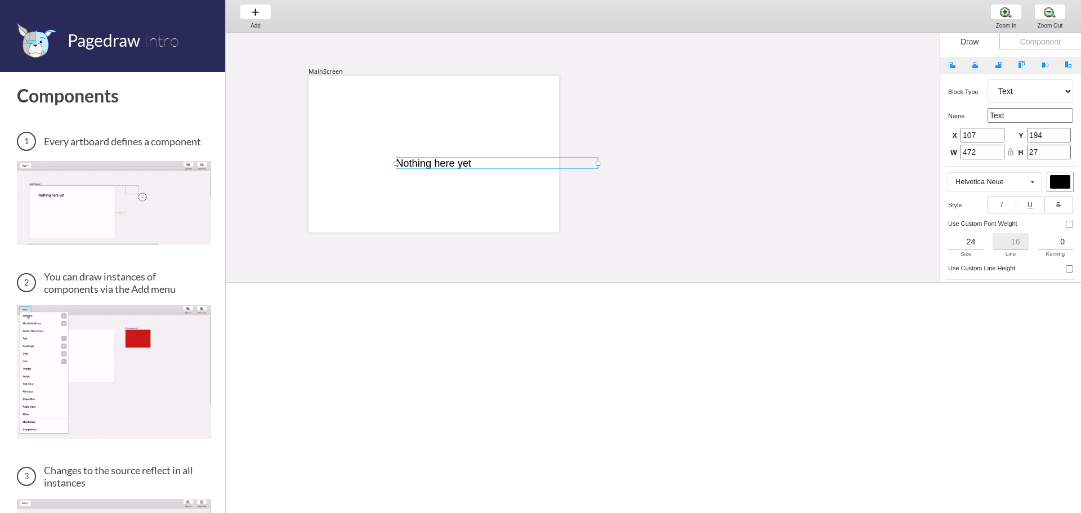
click at [459, 164] on div at bounding box center [497, 164] width 202 height 12
type input "0"
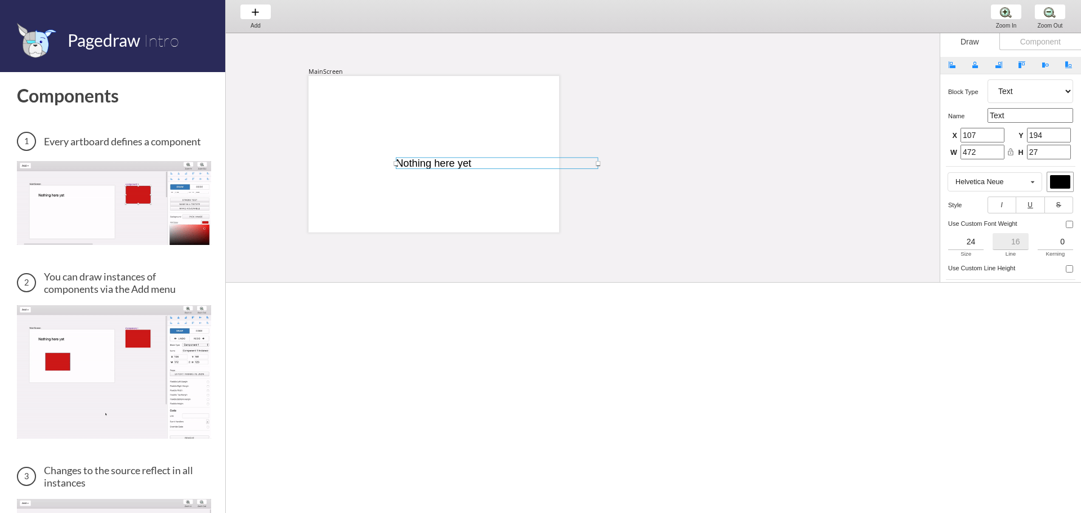
type input "0"
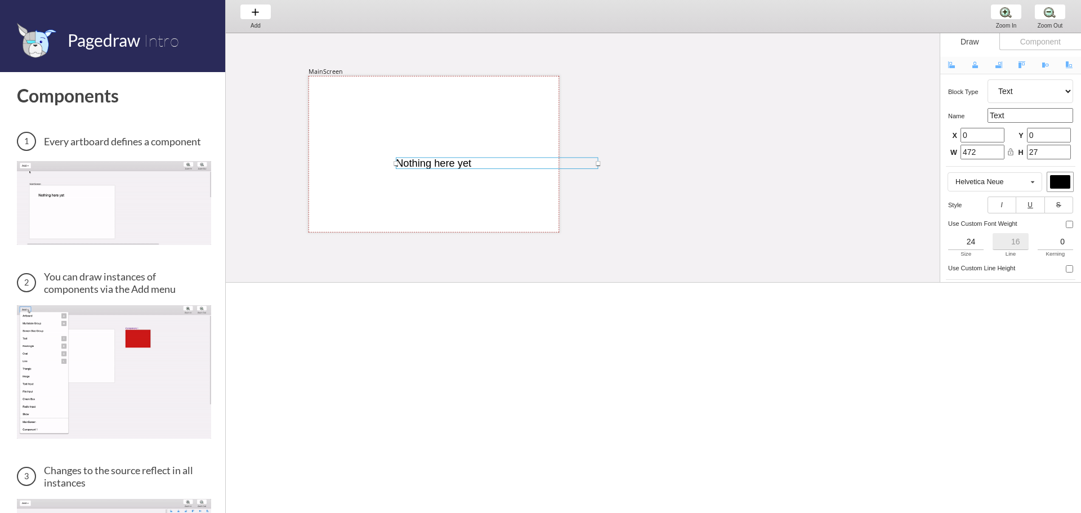
click at [597, 163] on div at bounding box center [598, 163] width 5 height 5
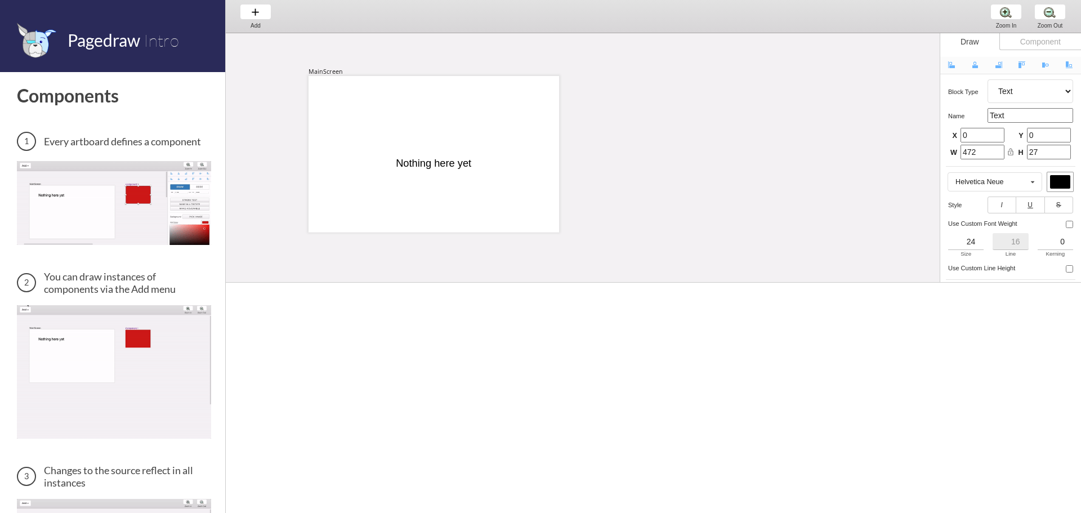
click at [463, 163] on div "Nothing here yet" at bounding box center [497, 164] width 202 height 12
click at [518, 203] on div at bounding box center [434, 154] width 251 height 157
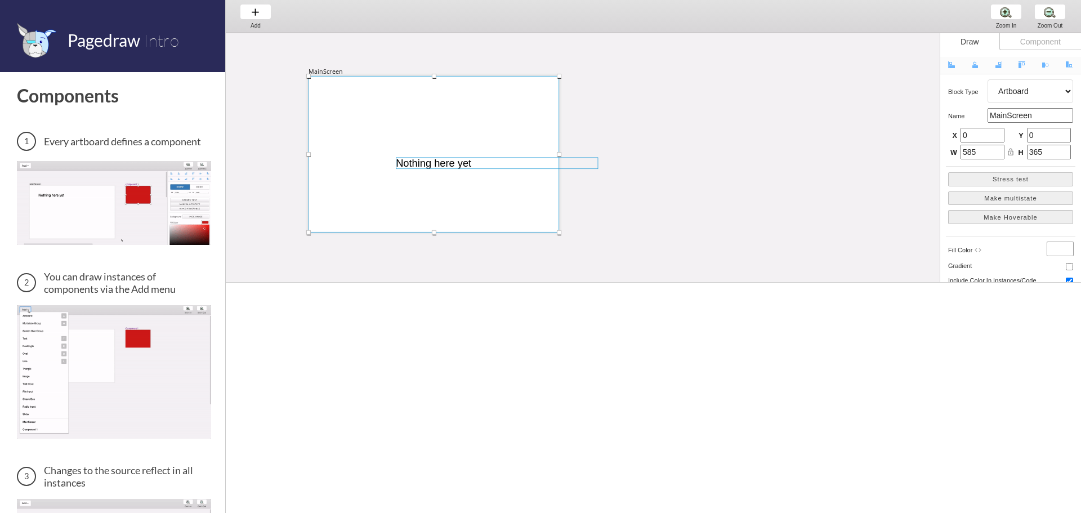
click at [539, 161] on div at bounding box center [497, 164] width 202 height 12
select select "3"
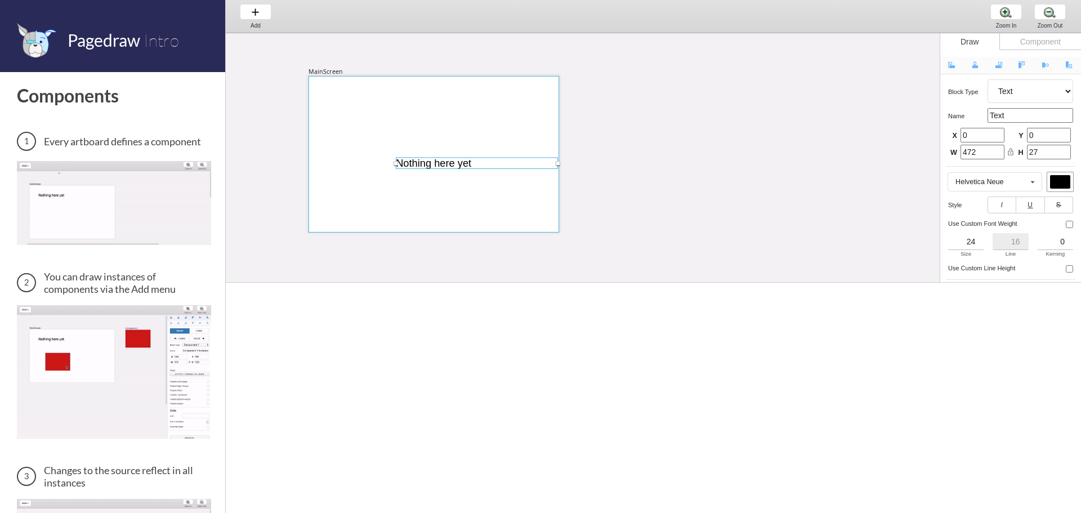
drag, startPoint x: 600, startPoint y: 163, endPoint x: 559, endPoint y: 171, distance: 41.9
click at [559, 171] on div "MainScreen Nothing here yet" at bounding box center [804, 327] width 1156 height 592
type input "204"
type input "190"
type input "376"
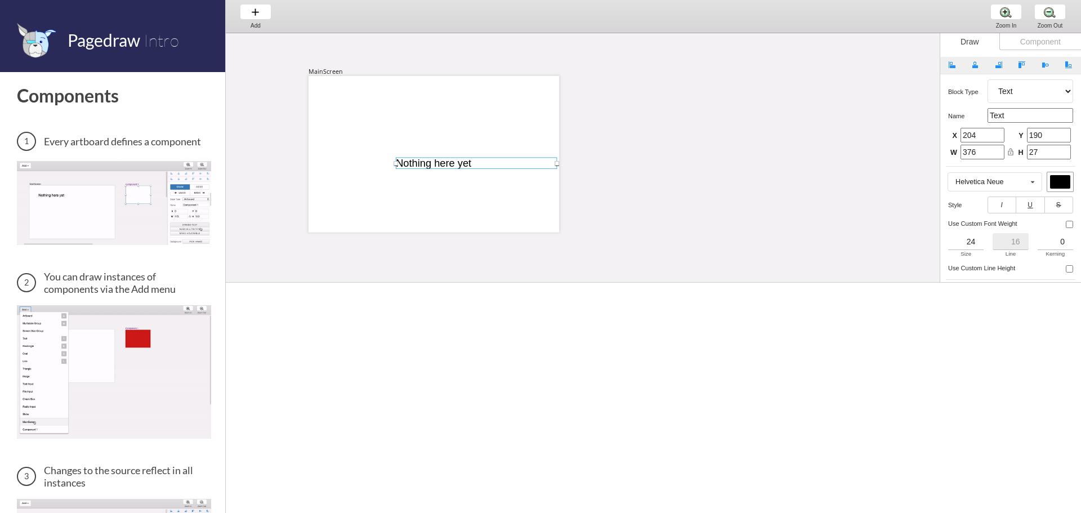
click at [604, 181] on div "MainScreen Nothing here yet" at bounding box center [804, 327] width 1156 height 592
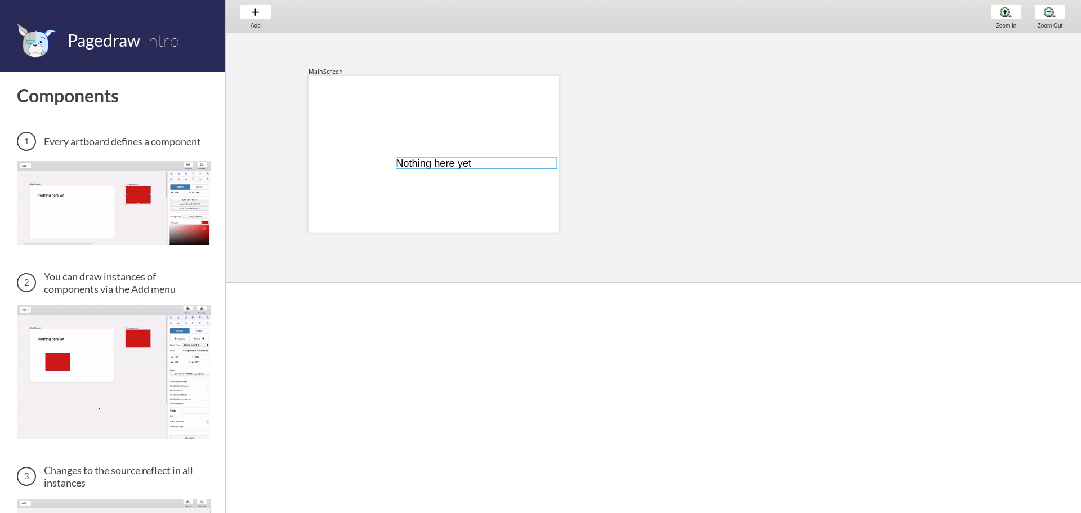
click at [547, 167] on div at bounding box center [476, 164] width 161 height 12
select select "3"
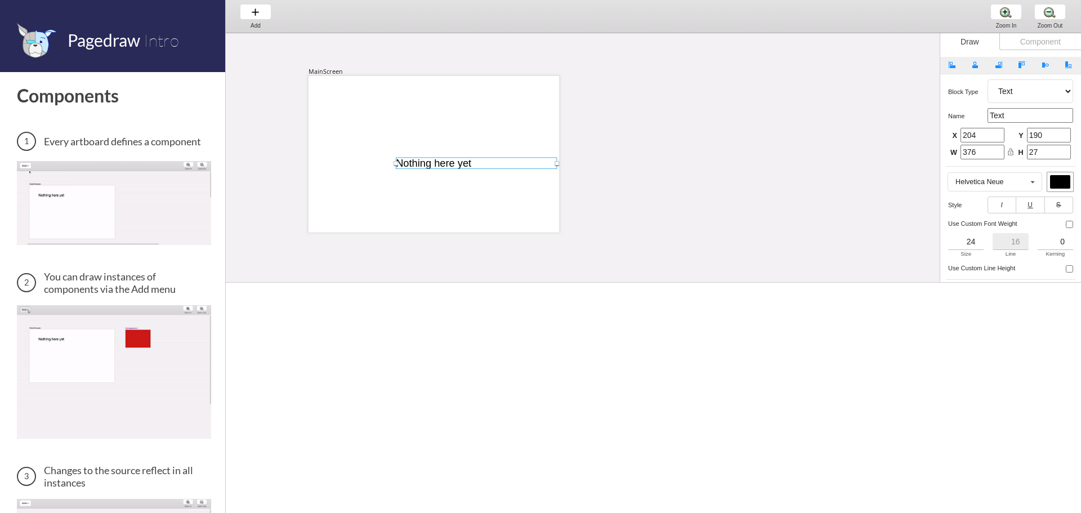
drag, startPoint x: 559, startPoint y: 162, endPoint x: 564, endPoint y: 164, distance: 5.9
click at [559, 164] on div at bounding box center [557, 163] width 5 height 5
type input "0"
type input "389"
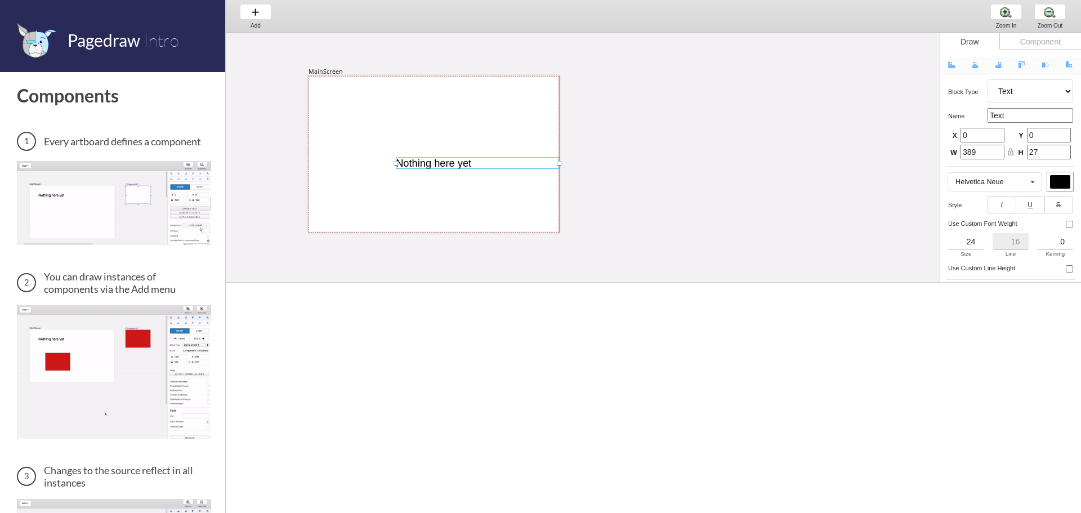
click at [558, 166] on div "MainScreen Nothing here yet" at bounding box center [804, 327] width 1156 height 592
type input "204"
type input "190"
type input "381"
click at [584, 175] on div "MainScreen Nothing here yet" at bounding box center [804, 327] width 1156 height 592
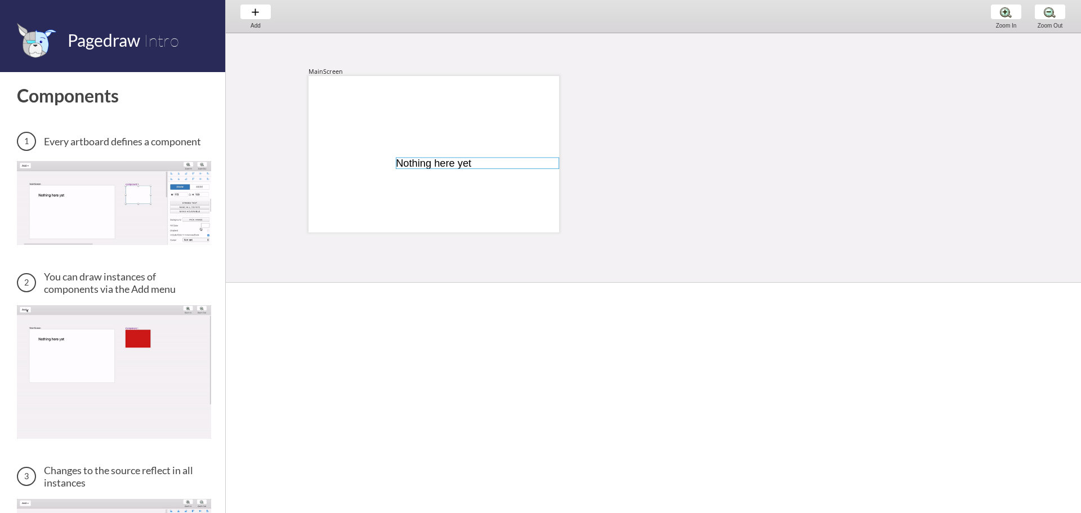
select select "3"
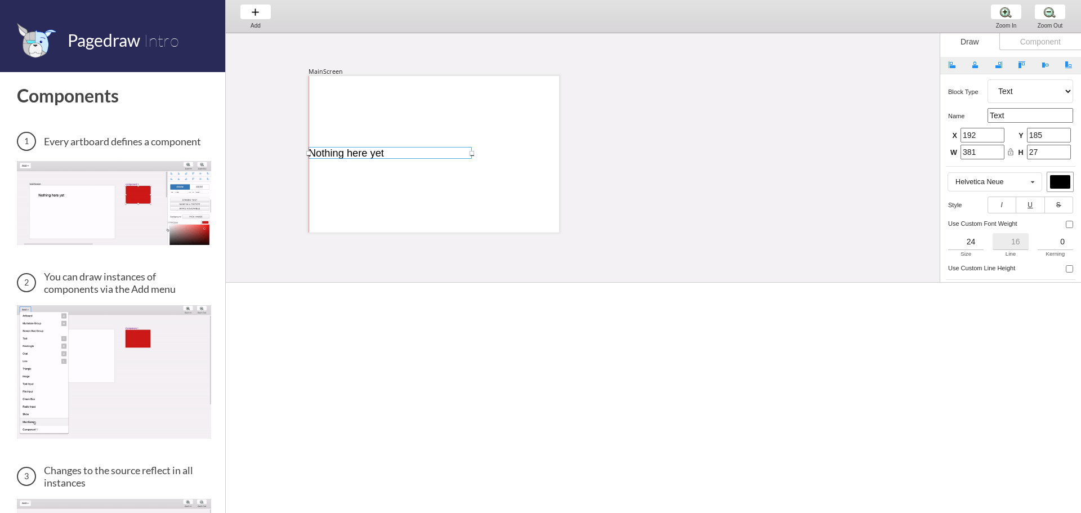
drag, startPoint x: 475, startPoint y: 166, endPoint x: 388, endPoint y: 155, distance: 87.3
click at [388, 155] on div at bounding box center [390, 153] width 163 height 12
type input "0"
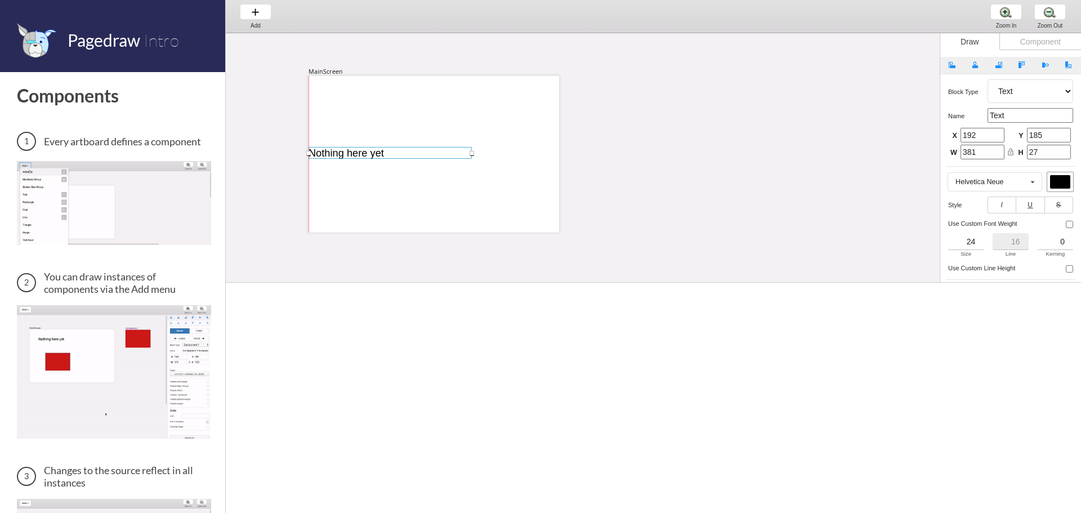
type input "166"
drag, startPoint x: 470, startPoint y: 154, endPoint x: 557, endPoint y: 156, distance: 87.9
click at [557, 156] on div "MainScreen Nothing here yet" at bounding box center [804, 327] width 1156 height 592
type input "585"
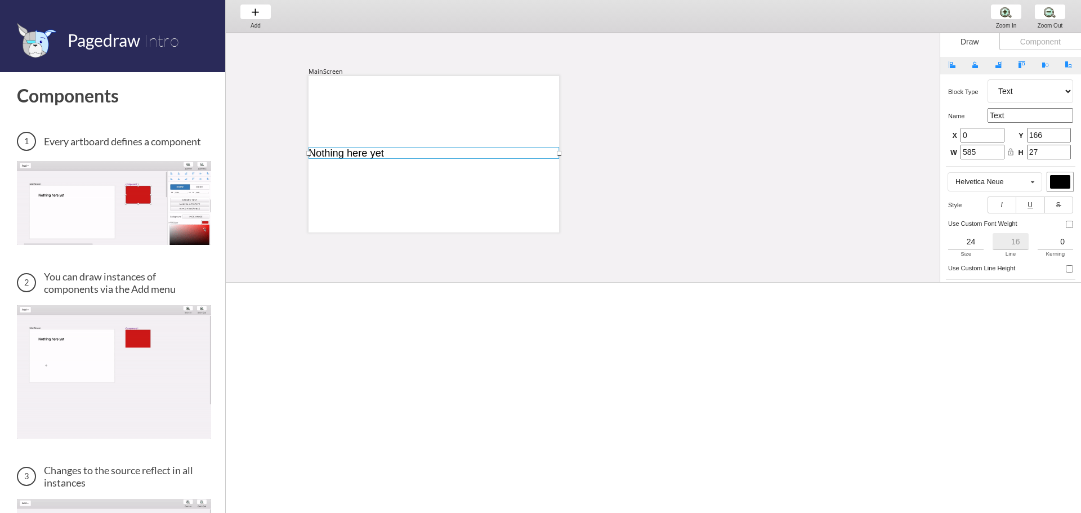
click at [387, 156] on div at bounding box center [434, 153] width 251 height 12
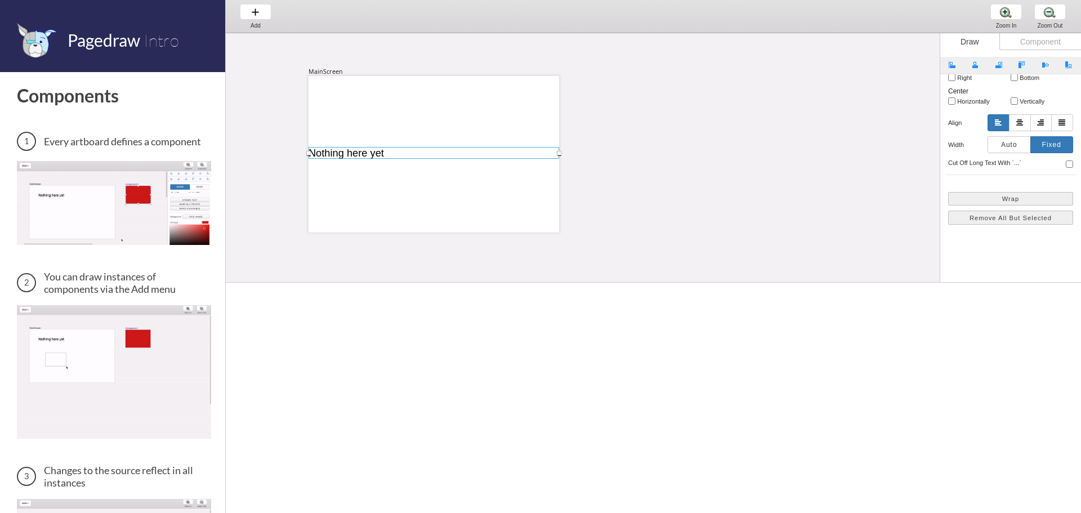
scroll to position [334, 0]
click at [1022, 126] on button "button" at bounding box center [1020, 122] width 22 height 17
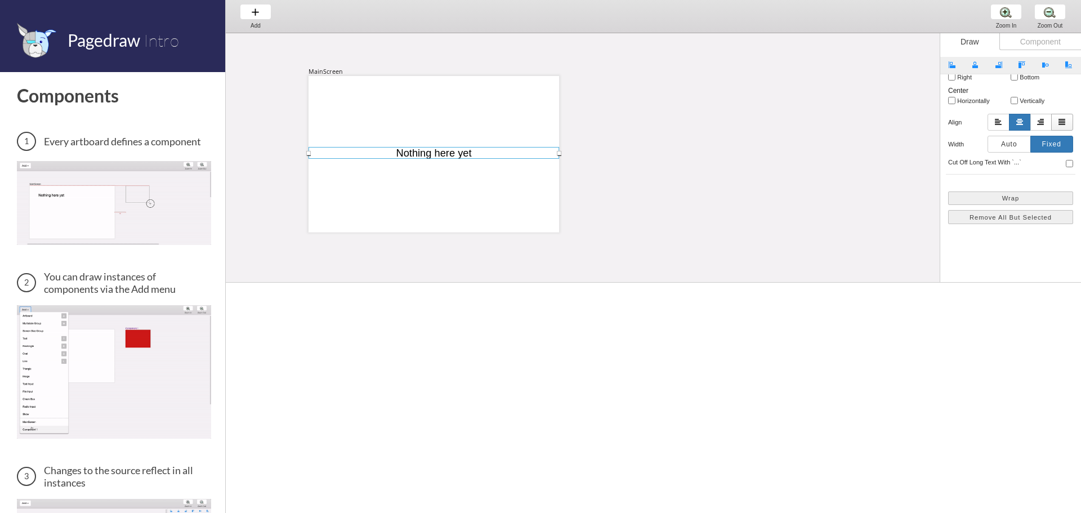
click at [1062, 124] on span "button" at bounding box center [1062, 121] width 7 height 7
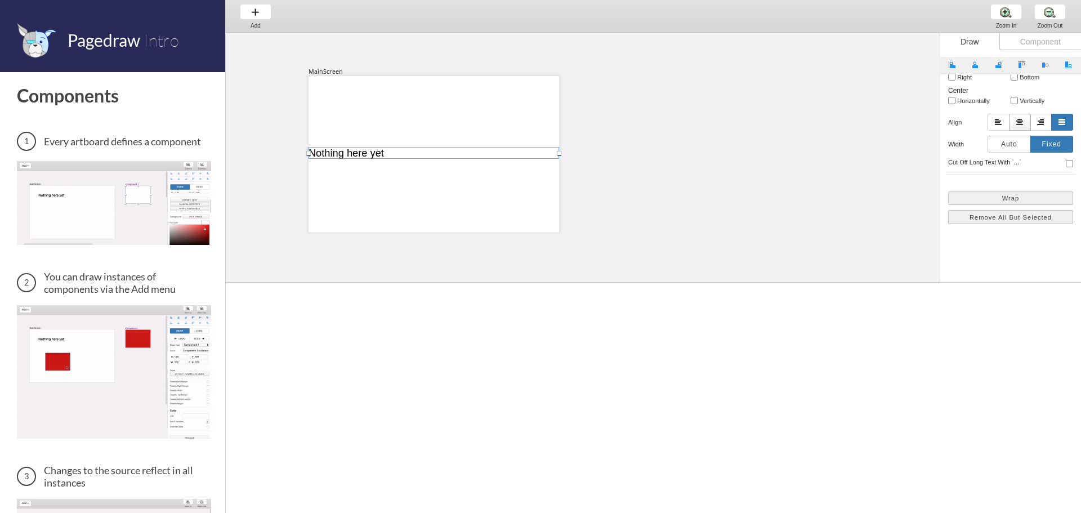
click at [1021, 124] on span "button" at bounding box center [1019, 121] width 7 height 7
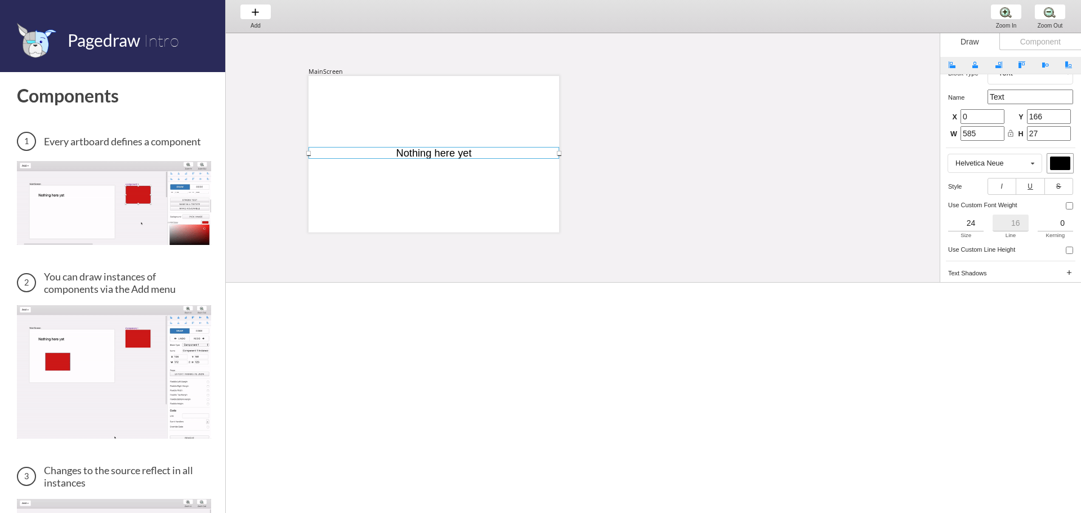
scroll to position [0, 0]
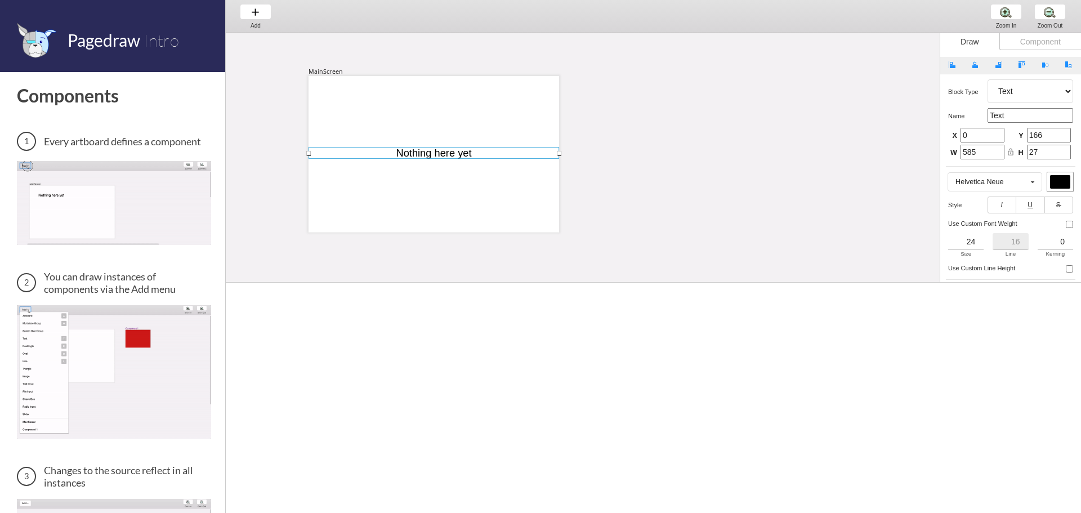
click at [1062, 96] on select "Artboard Multistate Group Screen Size Group Text Rectangle Oval Line Triangle I…" at bounding box center [1031, 91] width 86 height 24
select select "4"
click at [988, 79] on select "Artboard Multistate Group Screen Size Group Text Rectangle Oval Line Triangle I…" at bounding box center [1031, 91] width 86 height 24
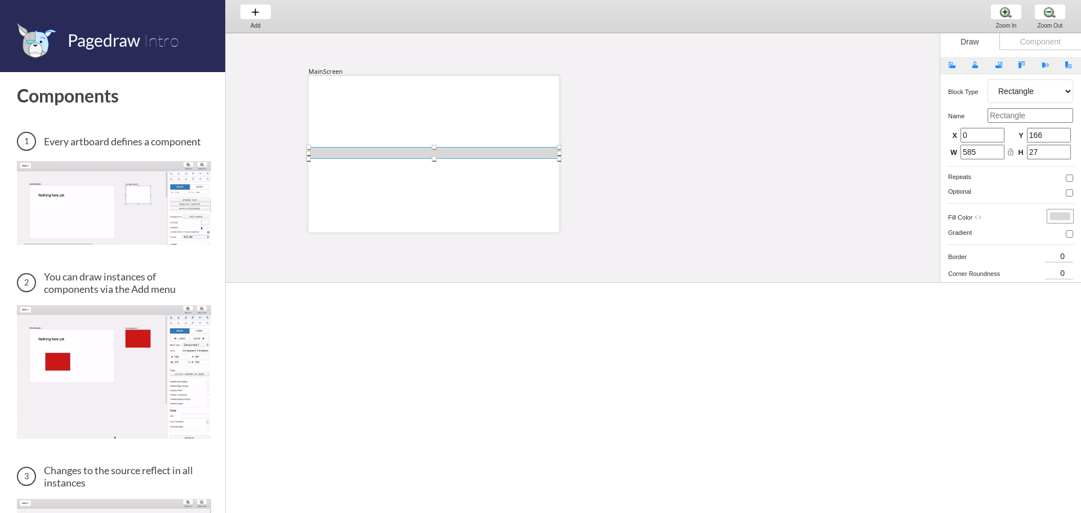
click at [1048, 98] on select "Artboard Multistate Group Screen Size Group Text Rectangle Oval Line Triangle I…" at bounding box center [1031, 91] width 86 height 24
click at [988, 79] on select "Artboard Multistate Group Screen Size Group Text Rectangle Oval Line Triangle I…" at bounding box center [1031, 91] width 86 height 24
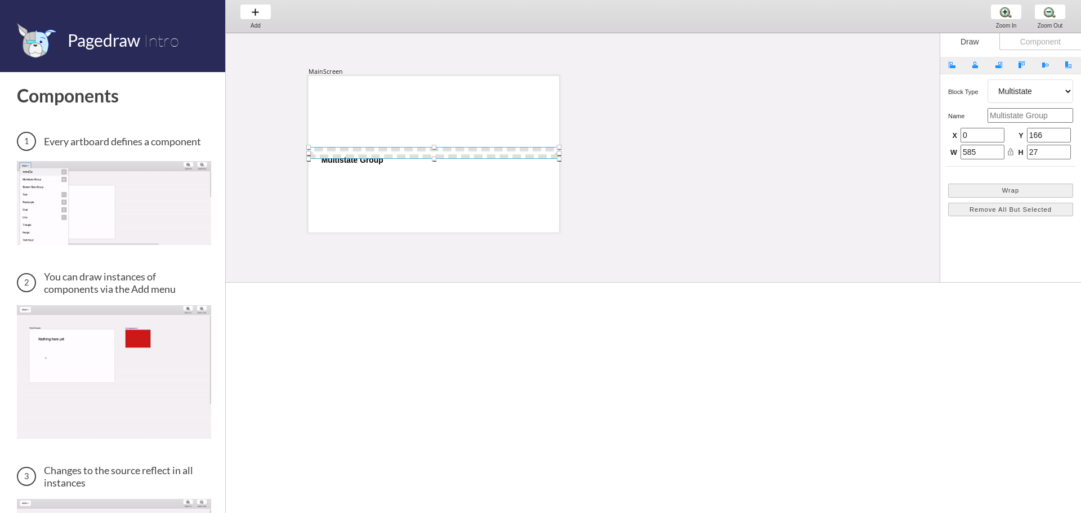
click at [1044, 98] on select "Artboard Multistate Group Screen Size Group Text Rectangle Oval Line Triangle I…" at bounding box center [1031, 91] width 86 height 24
click at [988, 79] on select "Artboard Multistate Group Screen Size Group Text Rectangle Oval Line Triangle I…" at bounding box center [1031, 91] width 86 height 24
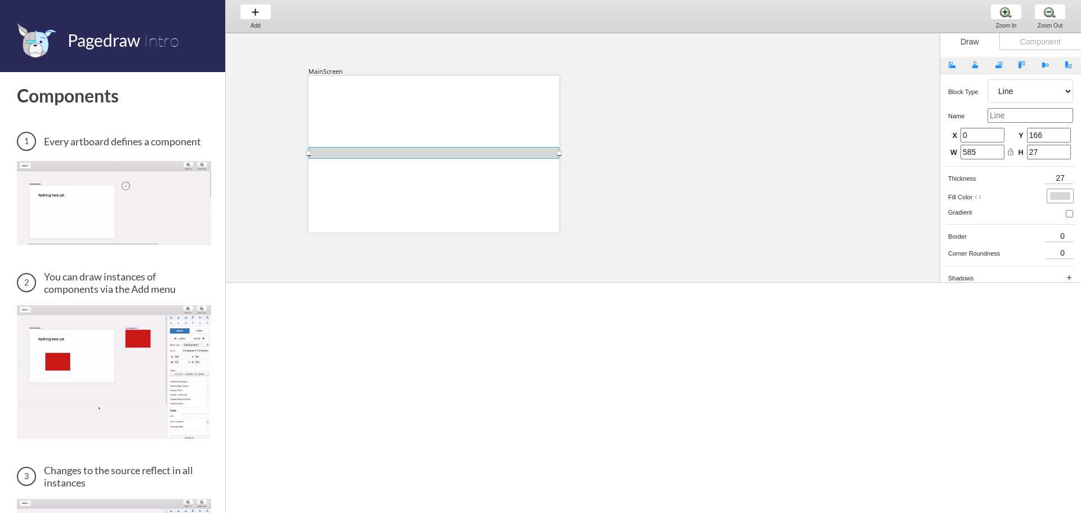
click at [1021, 93] on select "Artboard Multistate Group Screen Size Group Text Rectangle Oval Line Triangle I…" at bounding box center [1031, 91] width 86 height 24
select select "9"
click at [988, 79] on select "Artboard Multistate Group Screen Size Group Text Rectangle Oval Line Triangle I…" at bounding box center [1031, 91] width 86 height 24
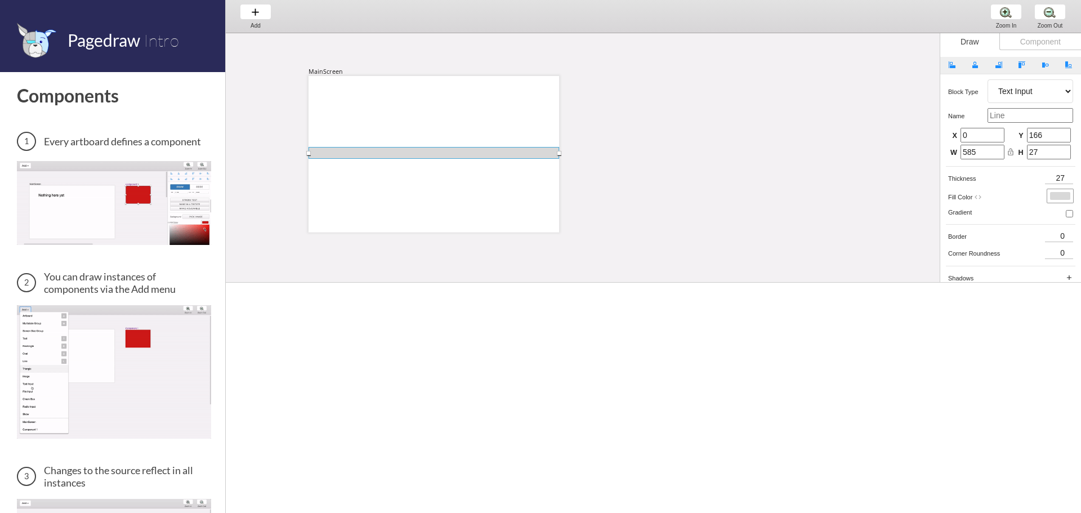
type input "1"
type input "4"
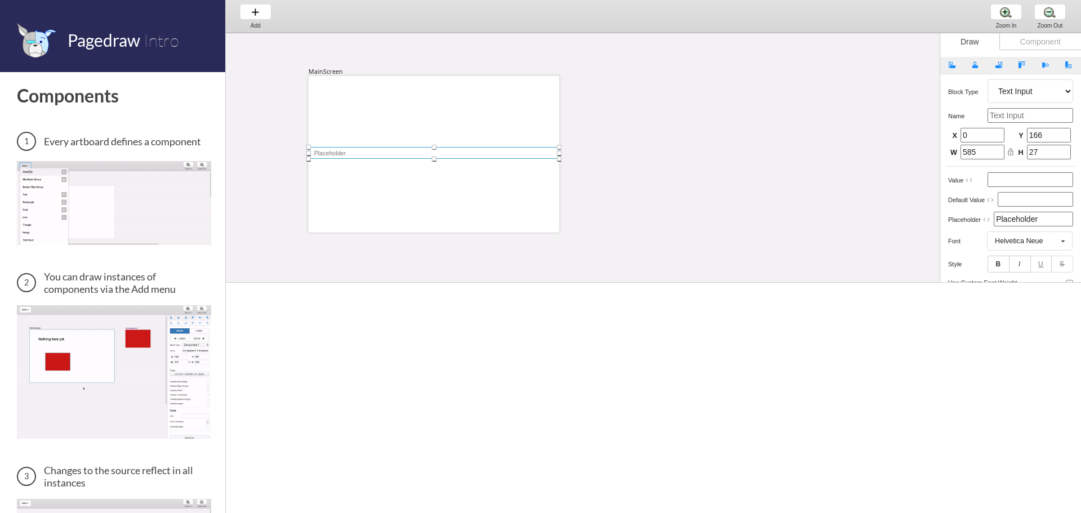
click at [691, 182] on div "MainScreen" at bounding box center [804, 327] width 1156 height 592
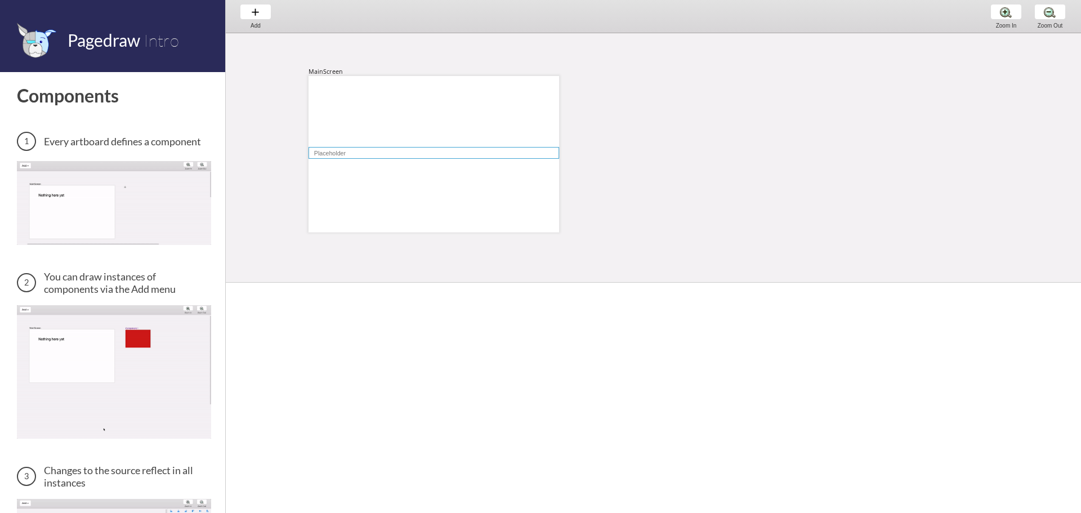
click at [527, 156] on div at bounding box center [434, 153] width 251 height 12
select select "9"
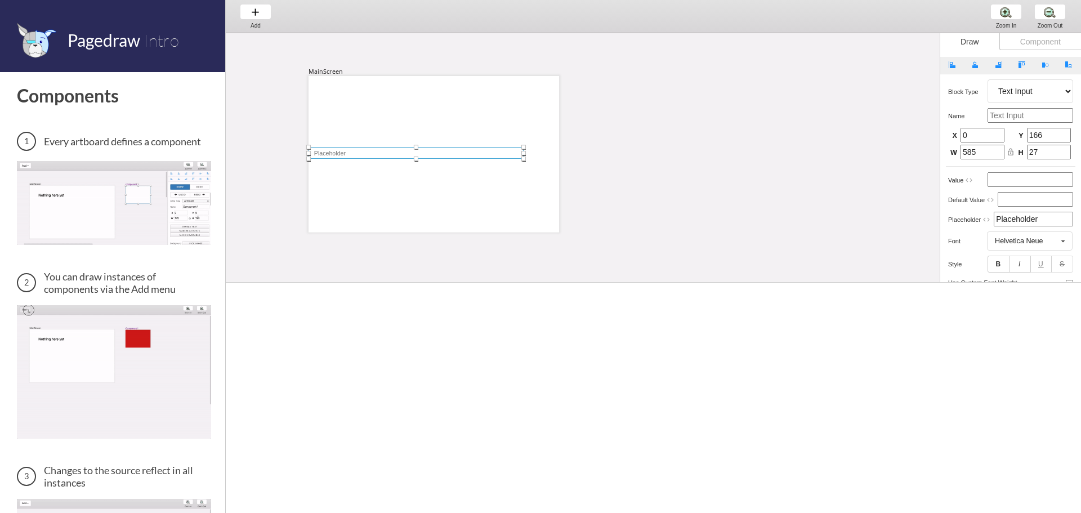
drag, startPoint x: 561, startPoint y: 153, endPoint x: 495, endPoint y: 155, distance: 65.9
click at [512, 156] on div at bounding box center [416, 153] width 215 height 12
type input "472"
drag, startPoint x: 477, startPoint y: 156, endPoint x: 494, endPoint y: 159, distance: 17.8
click at [494, 159] on div at bounding box center [425, 155] width 202 height 12
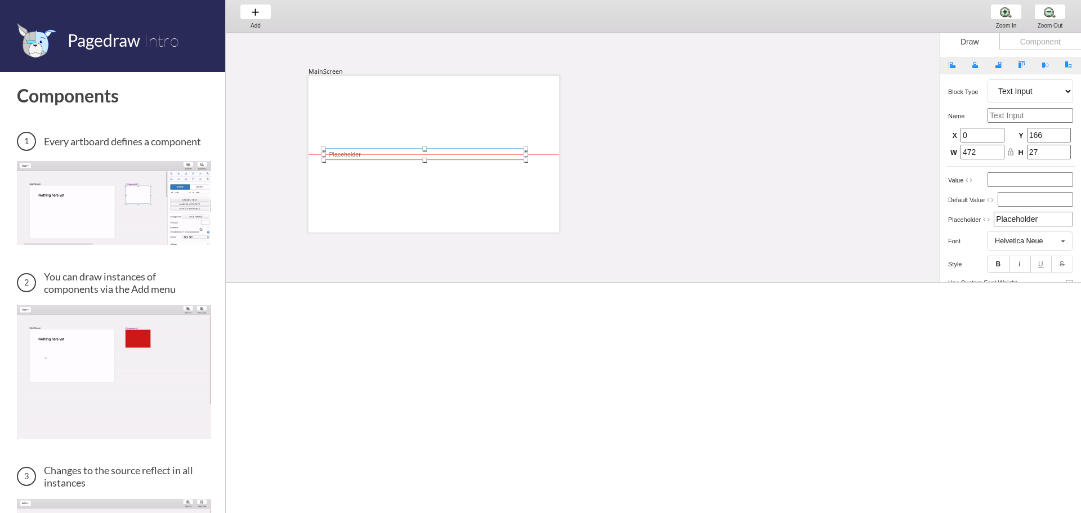
type input "41"
type input "174"
click at [594, 184] on div "MainScreen" at bounding box center [804, 327] width 1156 height 592
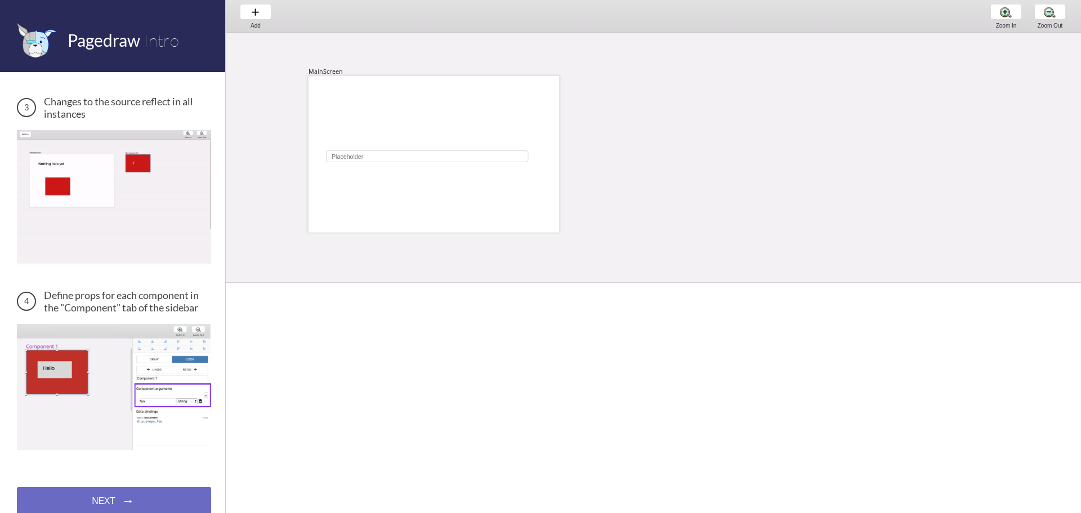
scroll to position [369, 0]
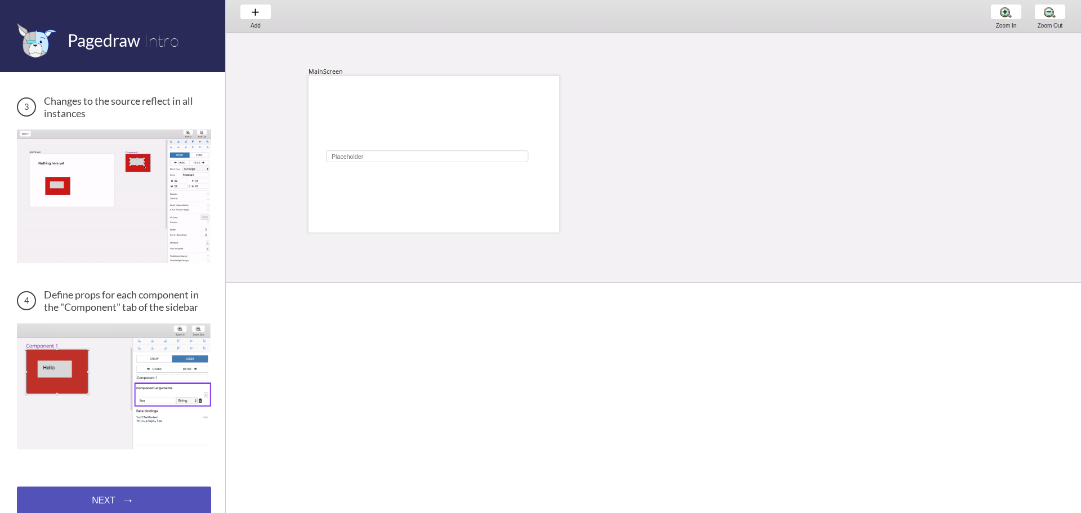
click at [159, 486] on div "NEXT → NEXT → NEXT →" at bounding box center [114, 500] width 194 height 28
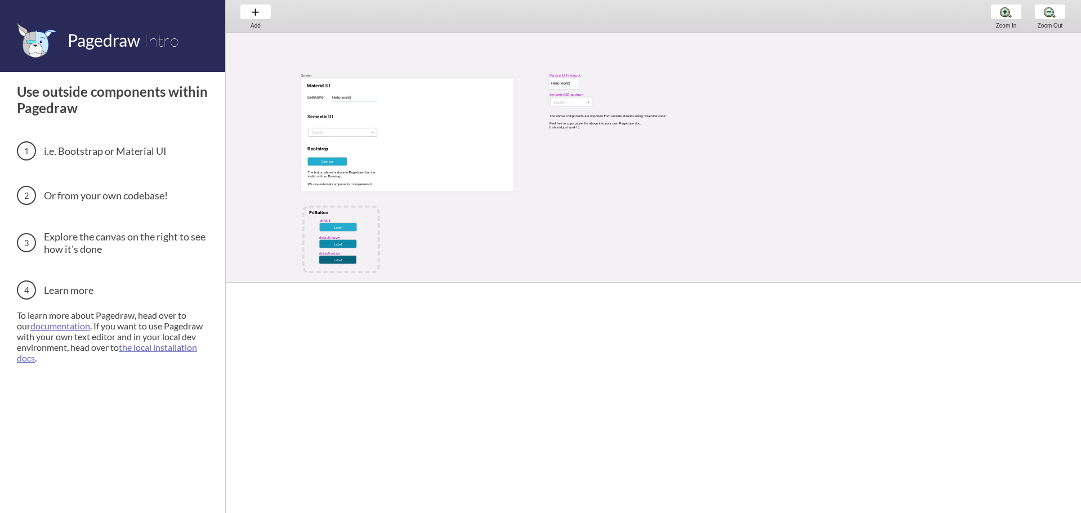
scroll to position [21, 0]
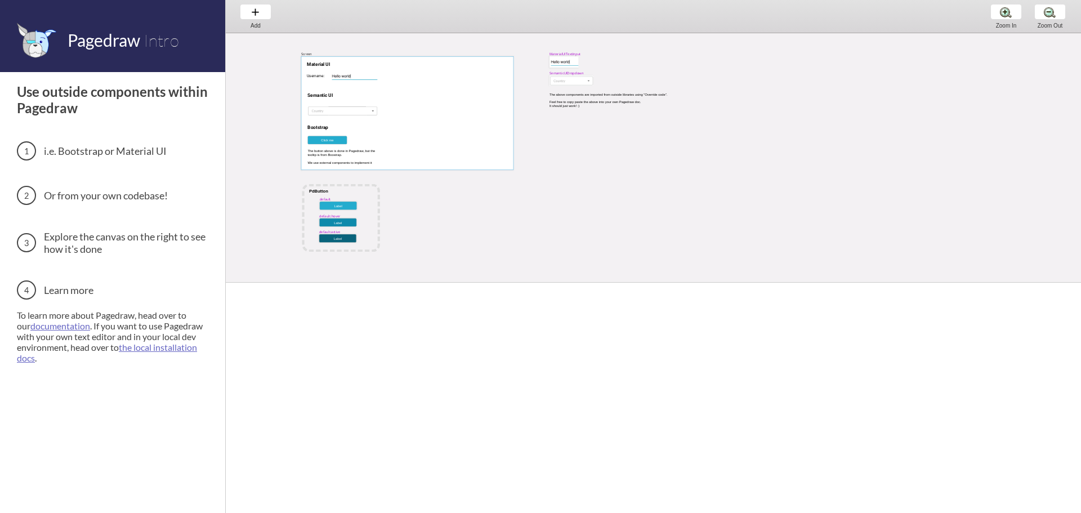
click at [392, 78] on div at bounding box center [407, 113] width 212 height 114
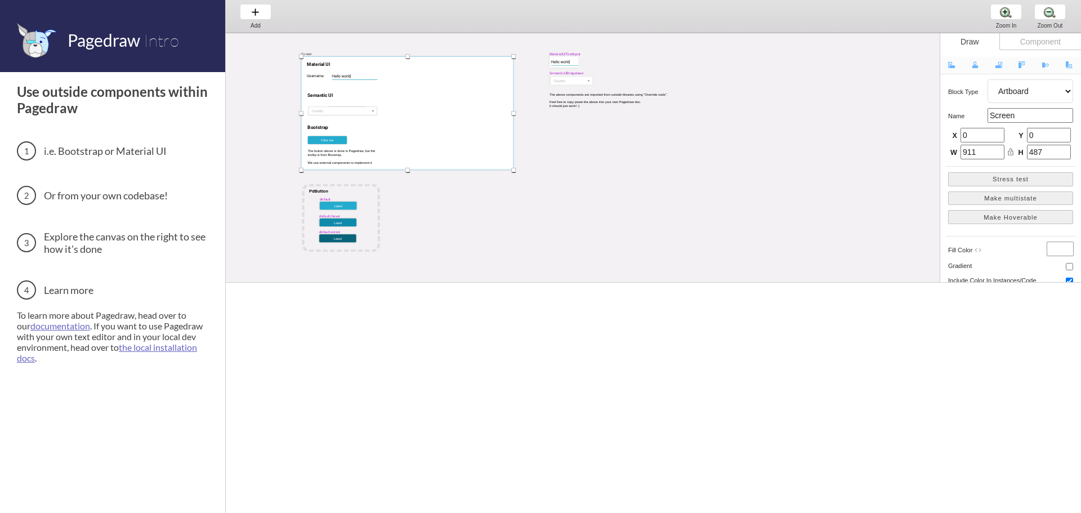
scroll to position [0, 0]
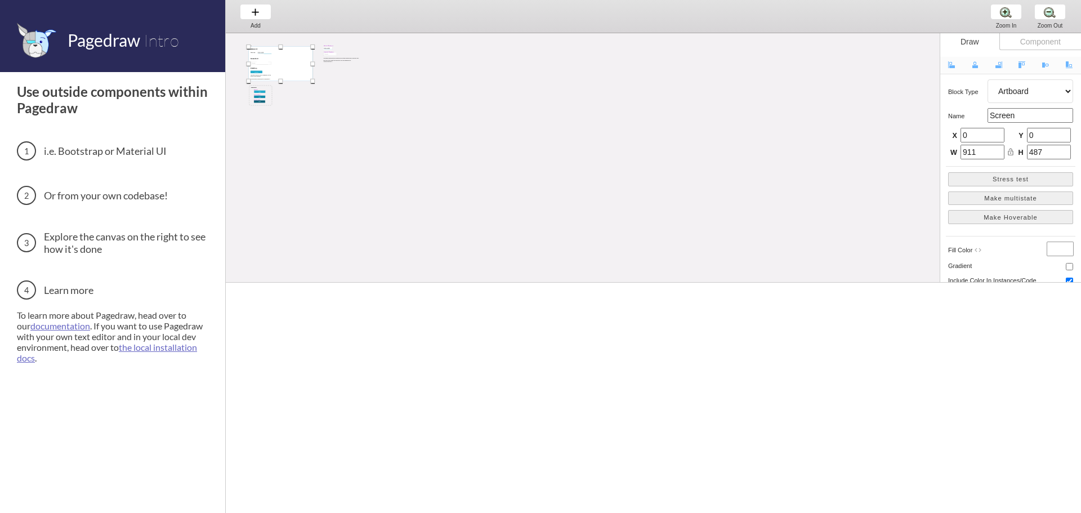
click at [445, 101] on div "MaterialUITextInput Screen Username: Material UI Semantic UI Bootstrap Click me…" at bounding box center [361, 101] width 271 height 137
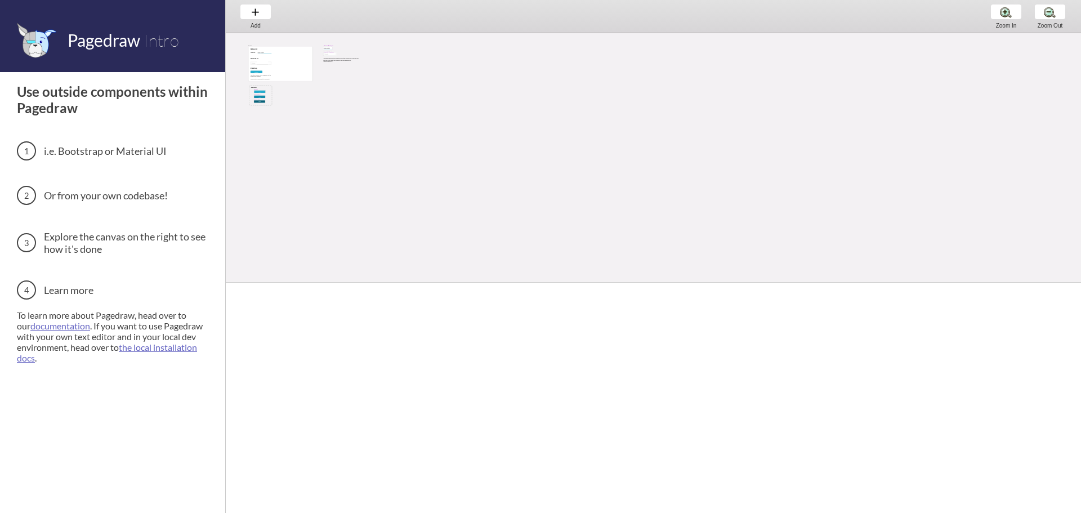
click at [349, 76] on div "MaterialUITextInput Screen Username: Material UI Semantic UI Bootstrap Click me…" at bounding box center [361, 101] width 271 height 137
click at [296, 65] on div at bounding box center [280, 64] width 64 height 34
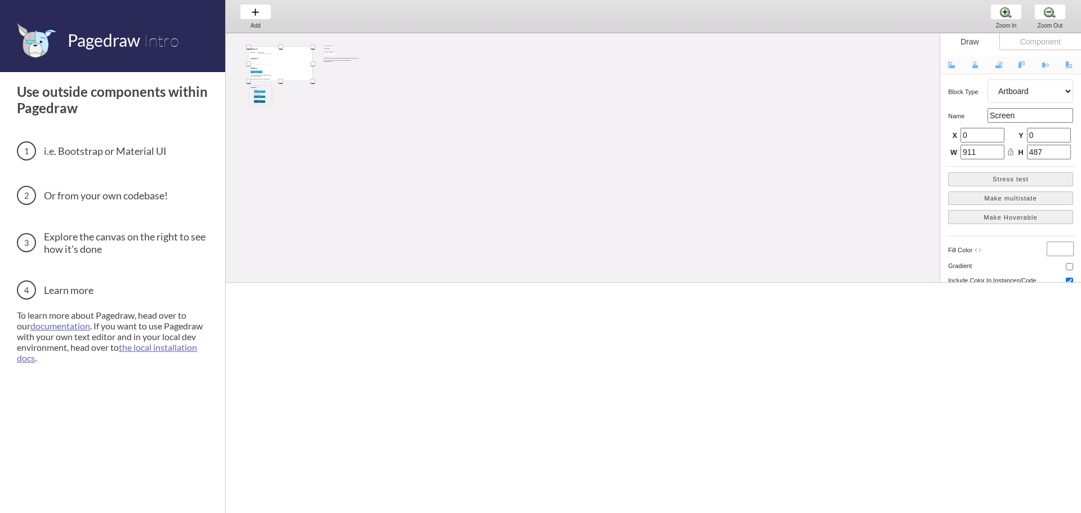
drag, startPoint x: 603, startPoint y: 89, endPoint x: 783, endPoint y: 39, distance: 187.0
click at [605, 89] on div "MaterialUITextInput Screen Username: Material UI Semantic UI Bootstrap Click me…" at bounding box center [583, 101] width 714 height 137
click at [1010, 9] on div "Zoom In Zoom In Zoom In" at bounding box center [1006, 16] width 43 height 33
click at [1008, 12] on div "Zoom In Zoom In Zoom In" at bounding box center [1006, 16] width 43 height 33
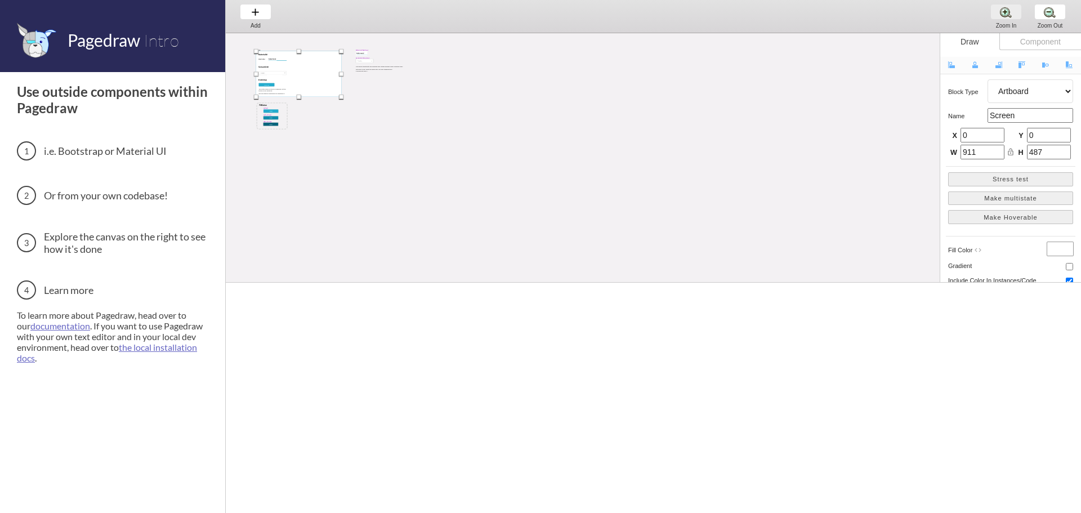
click at [1008, 12] on div "Zoom In Zoom In Zoom In" at bounding box center [1006, 16] width 43 height 33
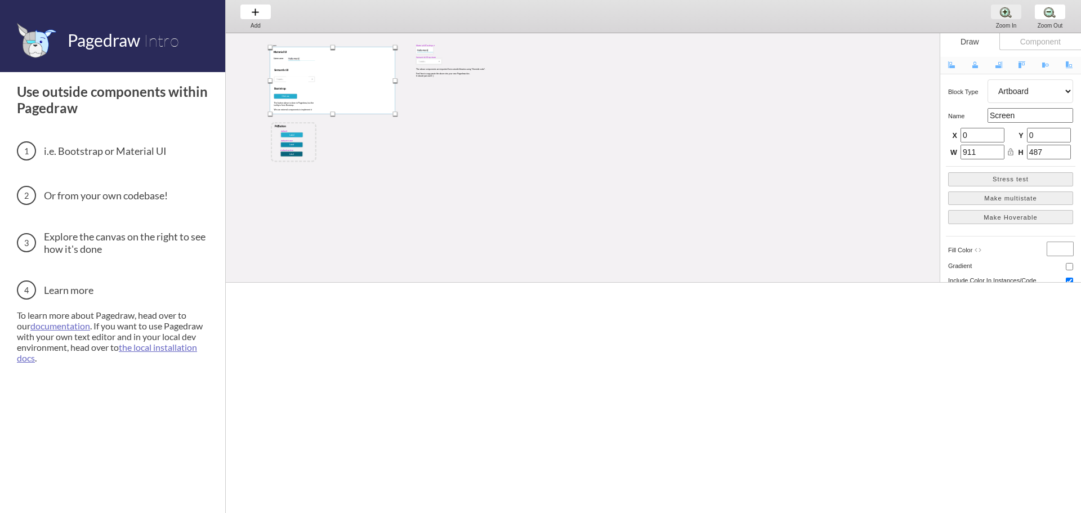
scroll to position [12, 0]
click at [1008, 12] on div "Zoom In Zoom In Zoom In" at bounding box center [1006, 16] width 43 height 33
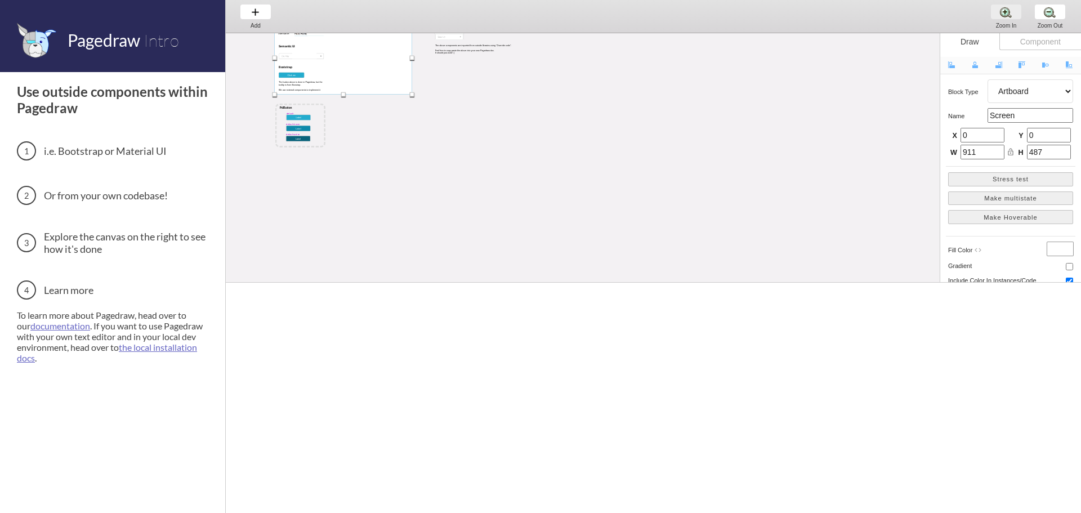
click at [1008, 12] on div "Zoom In Zoom In Zoom In" at bounding box center [1006, 16] width 43 height 33
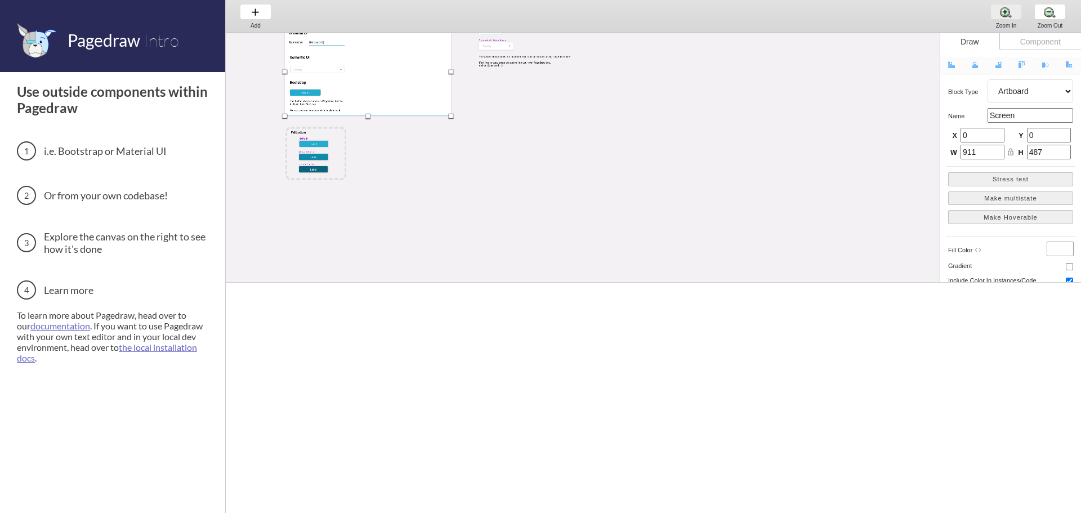
scroll to position [57, 0]
click at [1008, 12] on div "Zoom In Zoom In Zoom In" at bounding box center [1006, 16] width 43 height 33
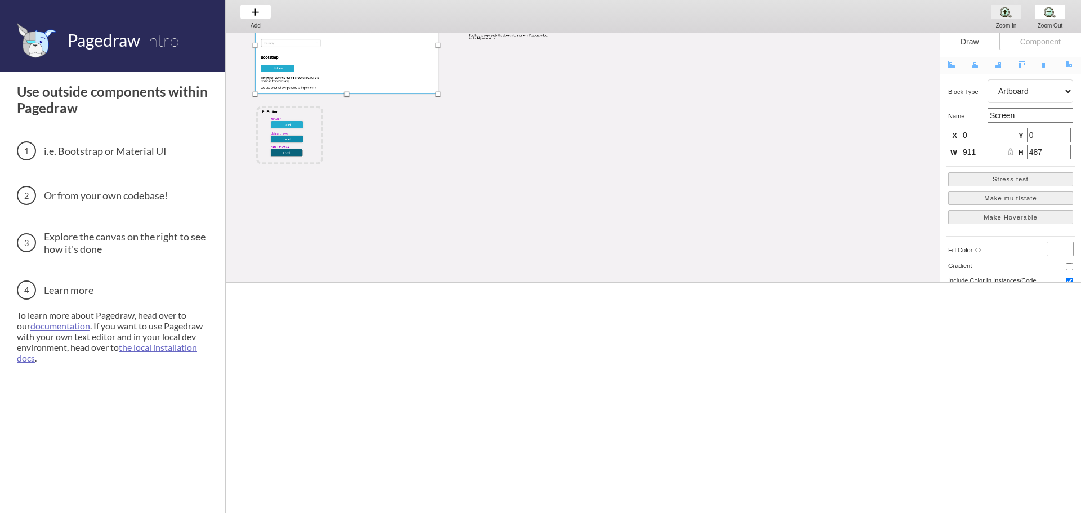
click at [1008, 12] on div "Zoom In Zoom In Zoom In" at bounding box center [1006, 16] width 43 height 33
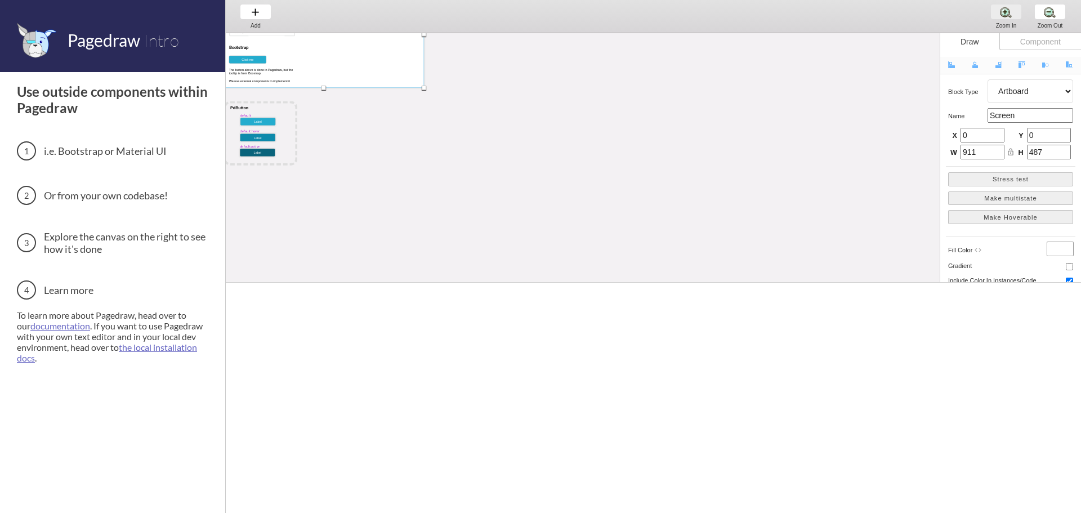
click at [1008, 12] on div "Zoom In Zoom In Zoom In" at bounding box center [1006, 16] width 43 height 33
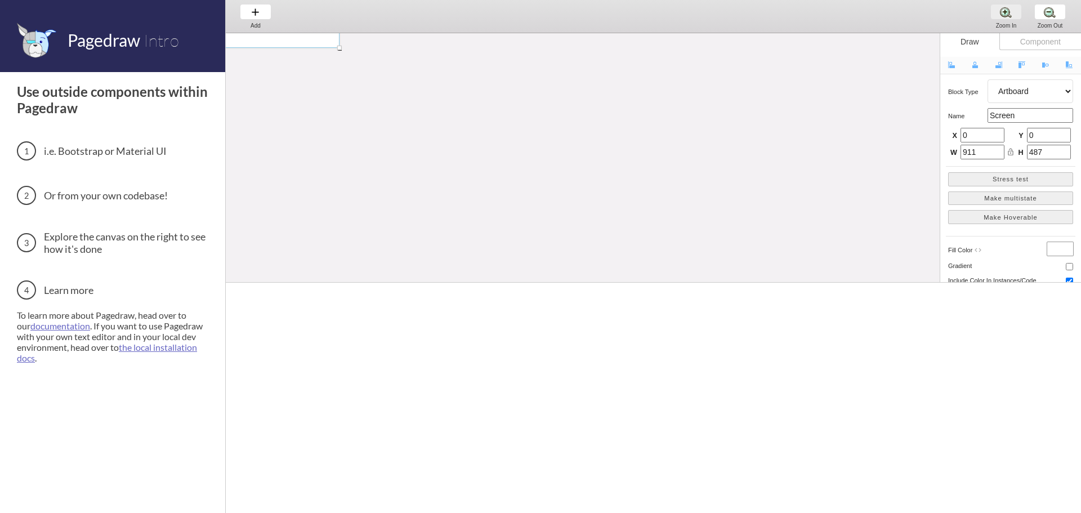
click at [1008, 12] on div "Zoom In Zoom In Zoom In" at bounding box center [1006, 16] width 43 height 33
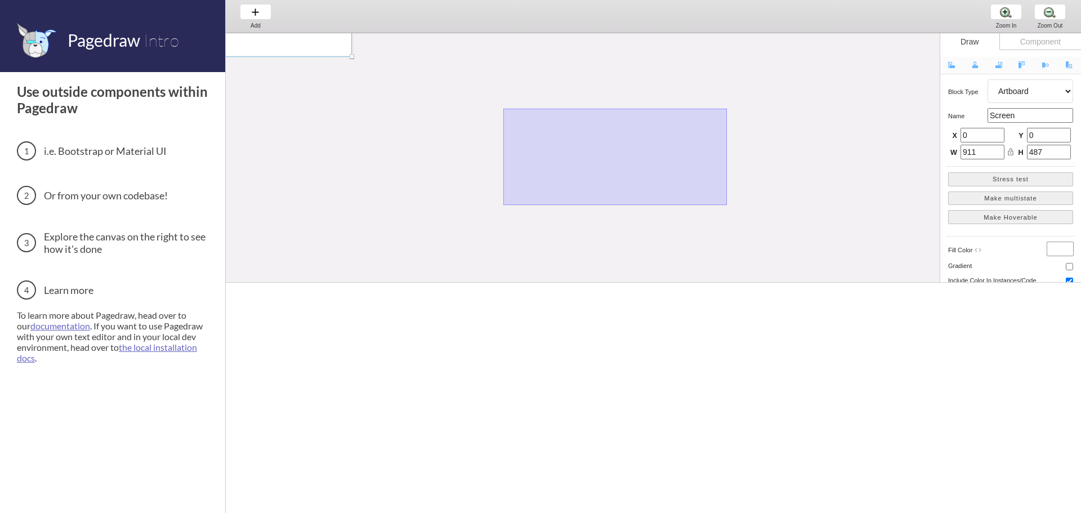
drag, startPoint x: 503, startPoint y: 109, endPoint x: 611, endPoint y: 183, distance: 130.7
click at [730, 206] on div "MaterialUITextInput Screen Username: Material UI Semantic UI Bootstrap Click me…" at bounding box center [576, 150] width 1247 height 627
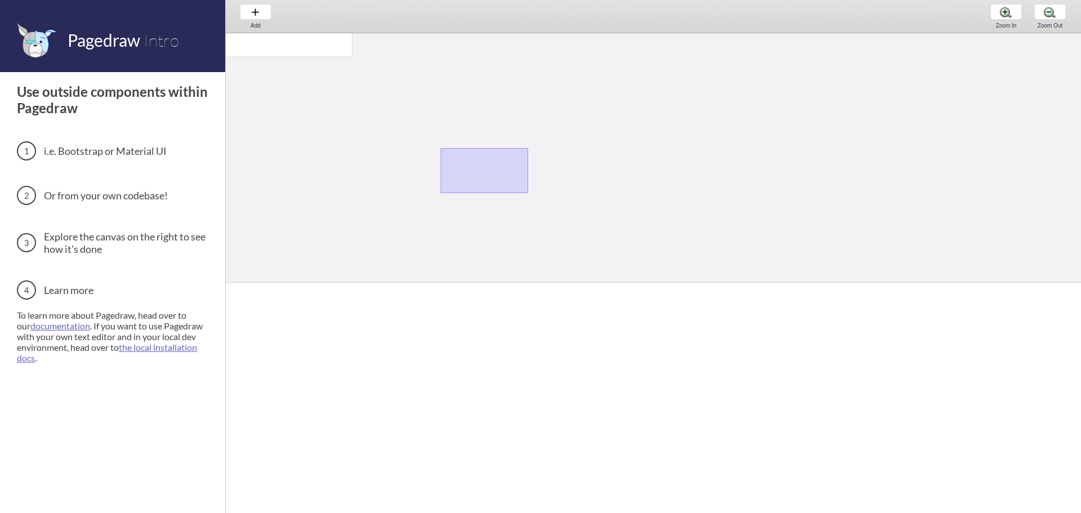
drag, startPoint x: 528, startPoint y: 193, endPoint x: 680, endPoint y: 247, distance: 161.3
drag, startPoint x: 475, startPoint y: 132, endPoint x: 564, endPoint y: 164, distance: 94.6
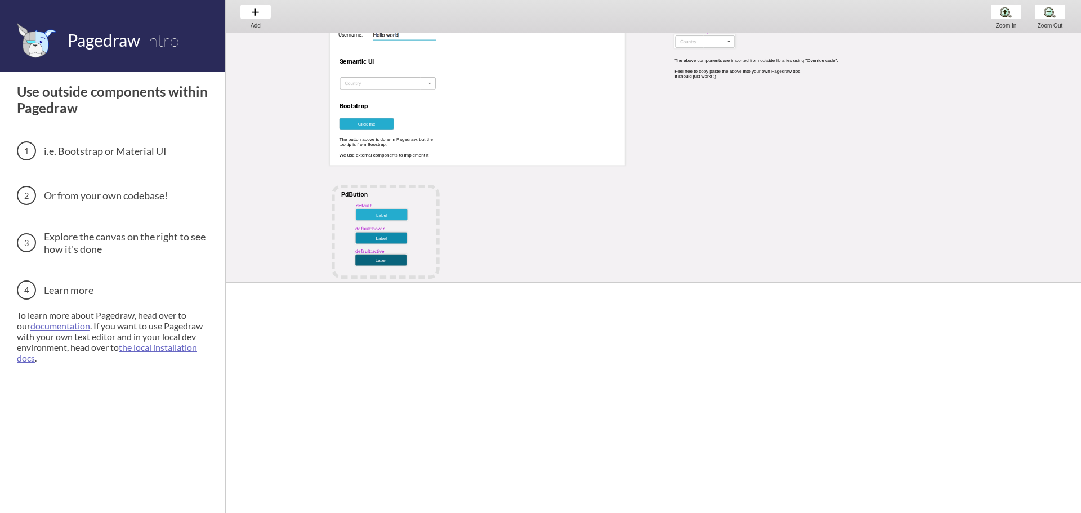
scroll to position [0, 0]
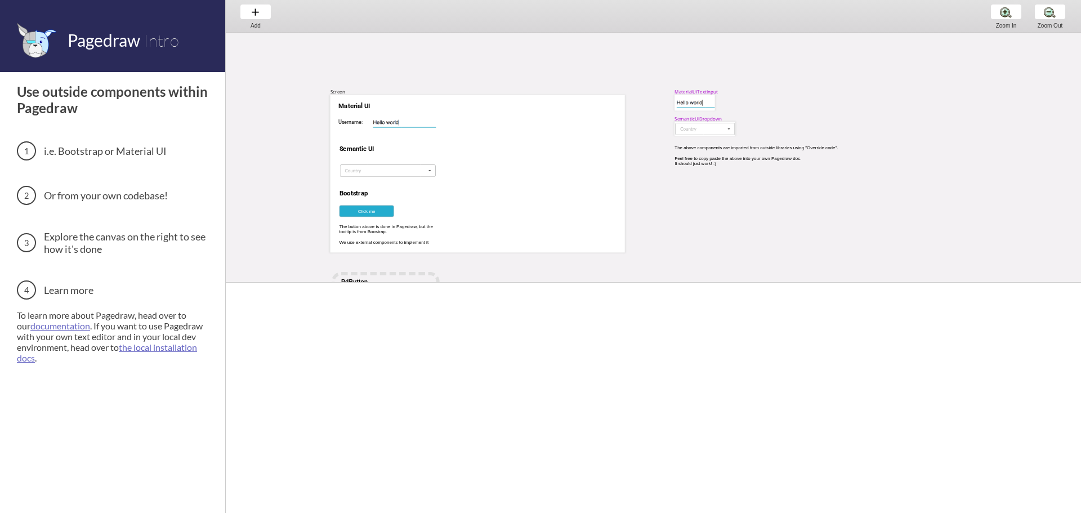
drag, startPoint x: 386, startPoint y: 110, endPoint x: 63, endPoint y: 33, distance: 332.3
click at [685, 118] on div "SemanticUIDropdown" at bounding box center [698, 118] width 47 height 6
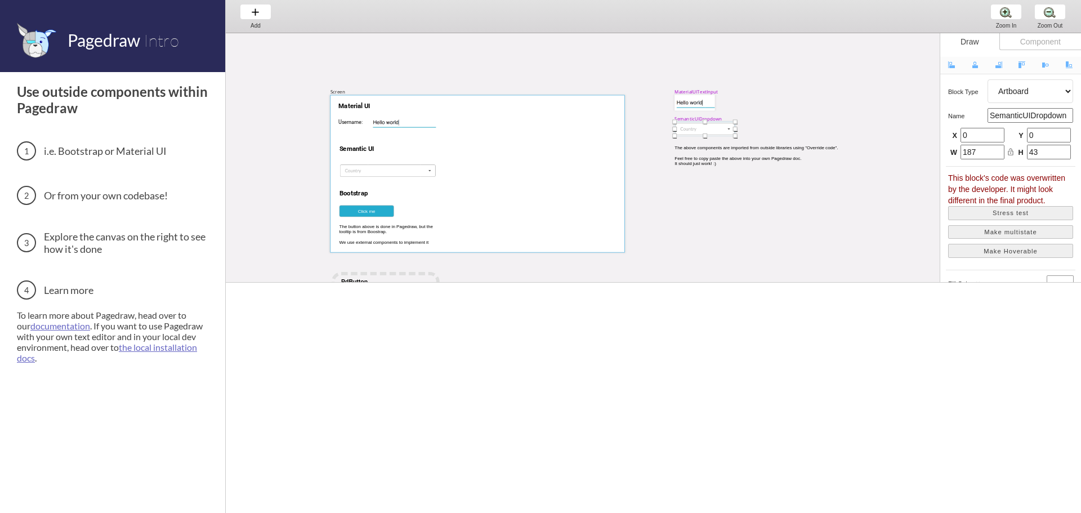
click at [474, 168] on div at bounding box center [478, 174] width 294 height 158
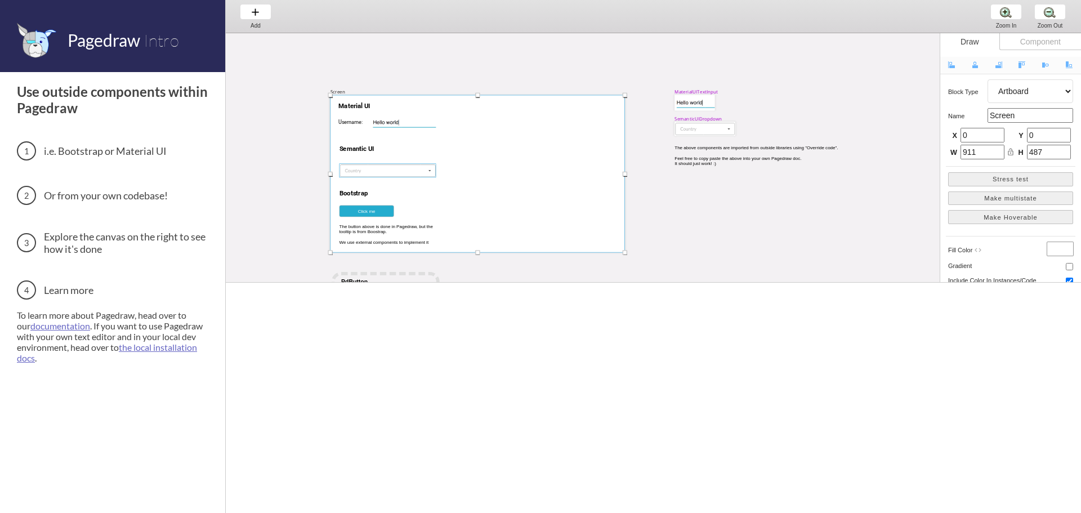
click at [392, 167] on div at bounding box center [388, 170] width 97 height 14
select select "17"
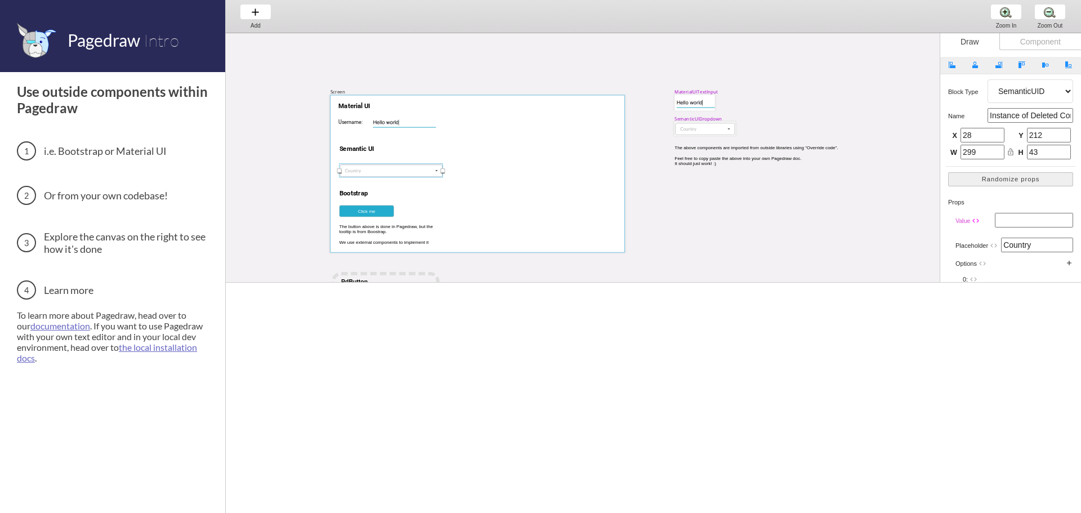
drag, startPoint x: 437, startPoint y: 171, endPoint x: 479, endPoint y: 178, distance: 41.9
click at [479, 178] on div "MaterialUITextInput Screen Username: Material UI Semantic UI Bootstrap Click me…" at bounding box center [849, 346] width 1247 height 627
type input "432"
click at [788, 236] on div "MaterialUITextInput Screen Username: Material UI Semantic UI Bootstrap Click me…" at bounding box center [849, 346] width 1247 height 627
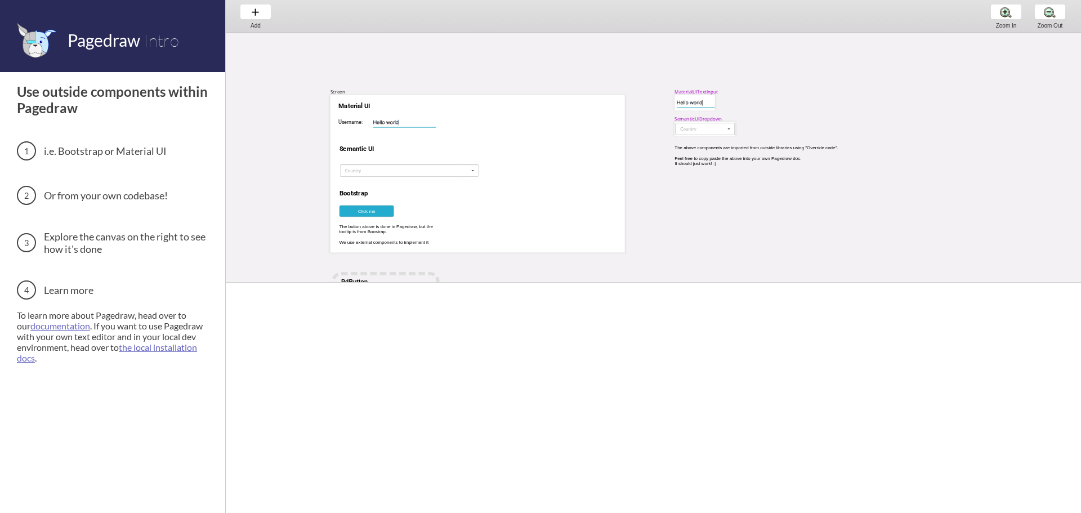
click at [175, 413] on div "Use outside components within Pagedraw i.e. Bootstrap or Material UI Or from yo…" at bounding box center [114, 285] width 194 height 427
